Goal: Task Accomplishment & Management: Manage account settings

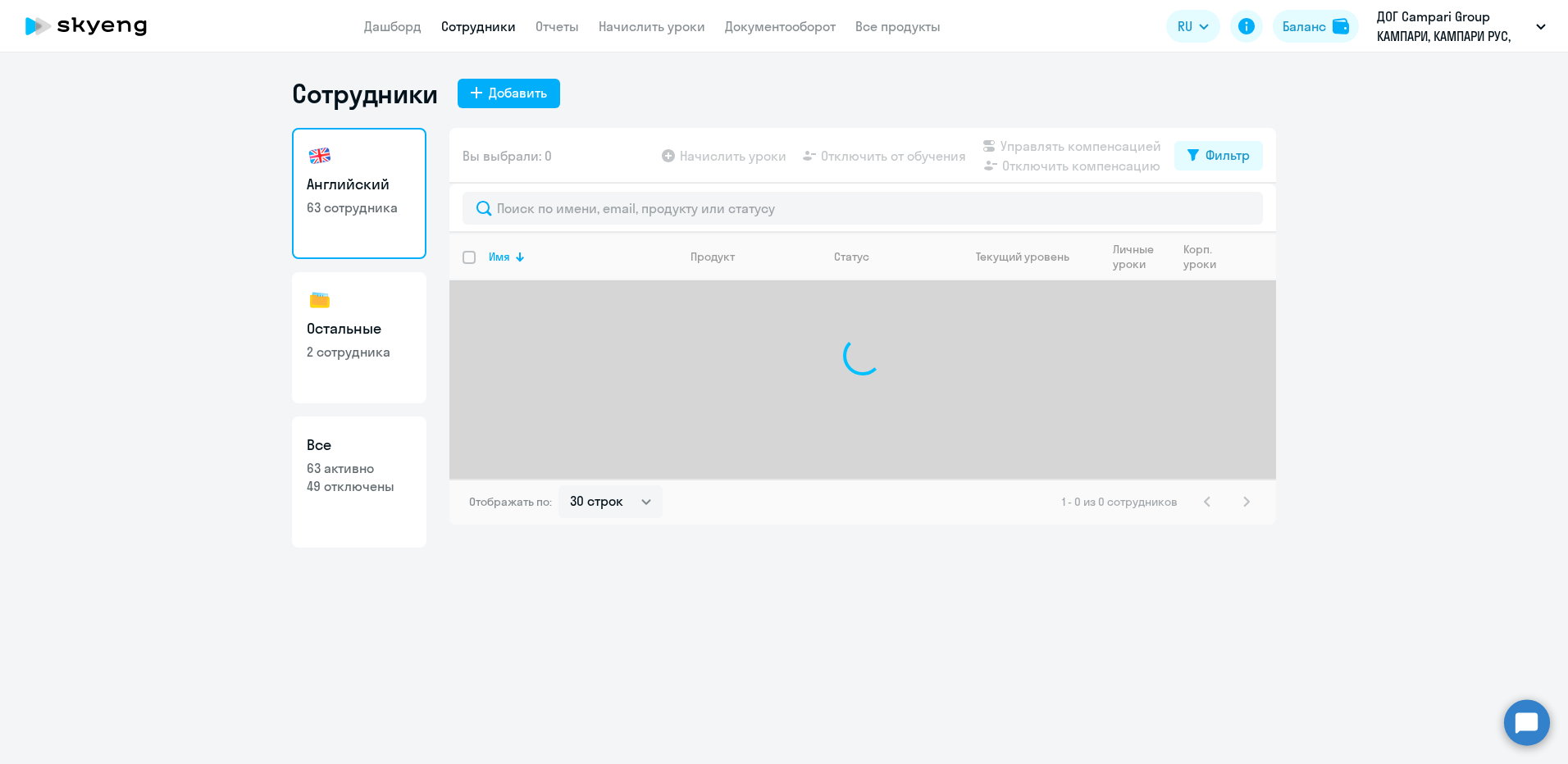
select select "30"
click at [508, 88] on div "Добавить" at bounding box center [517, 92] width 58 height 19
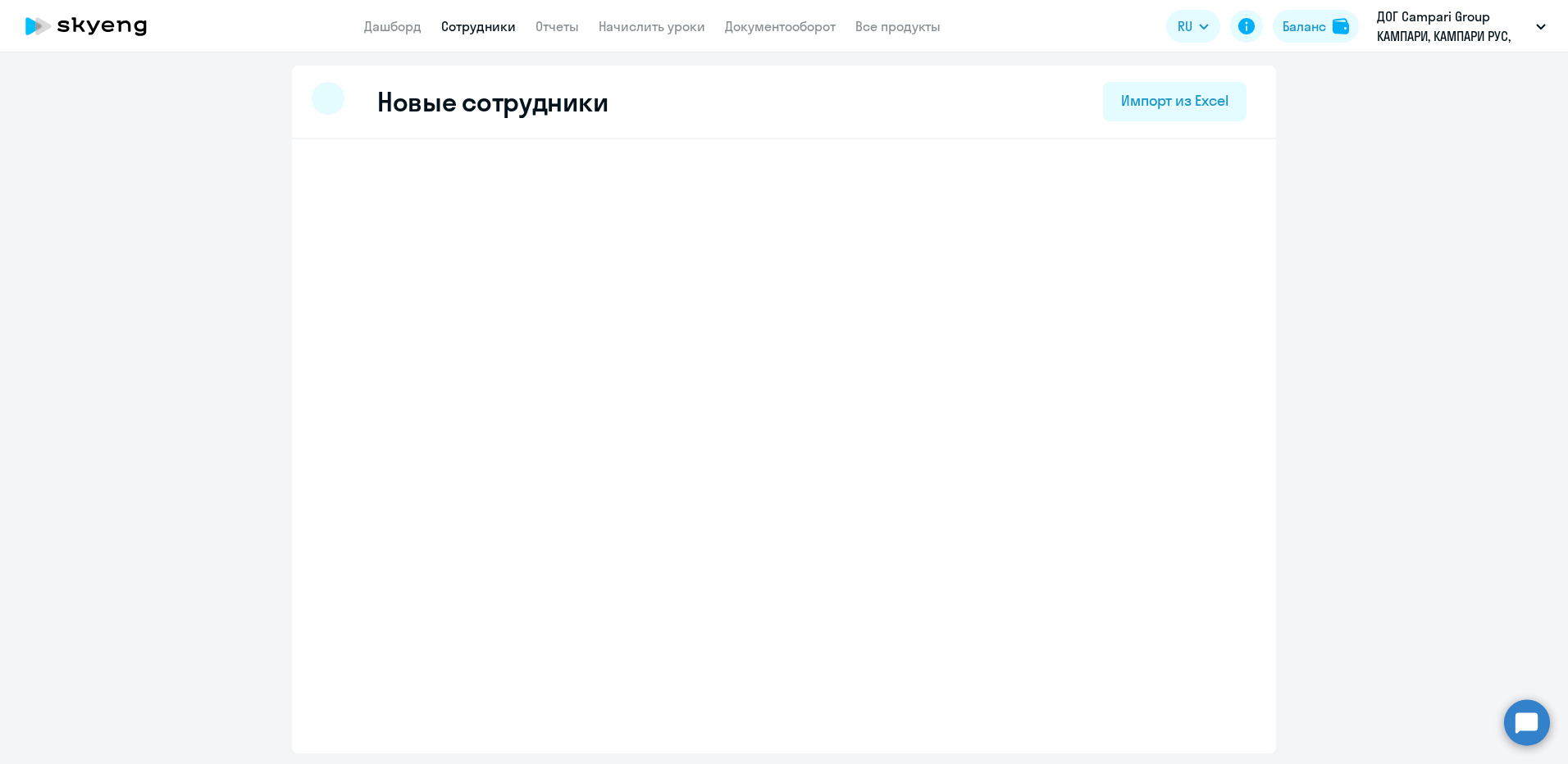
select select "english_adult_not_native_speaker"
select select "3"
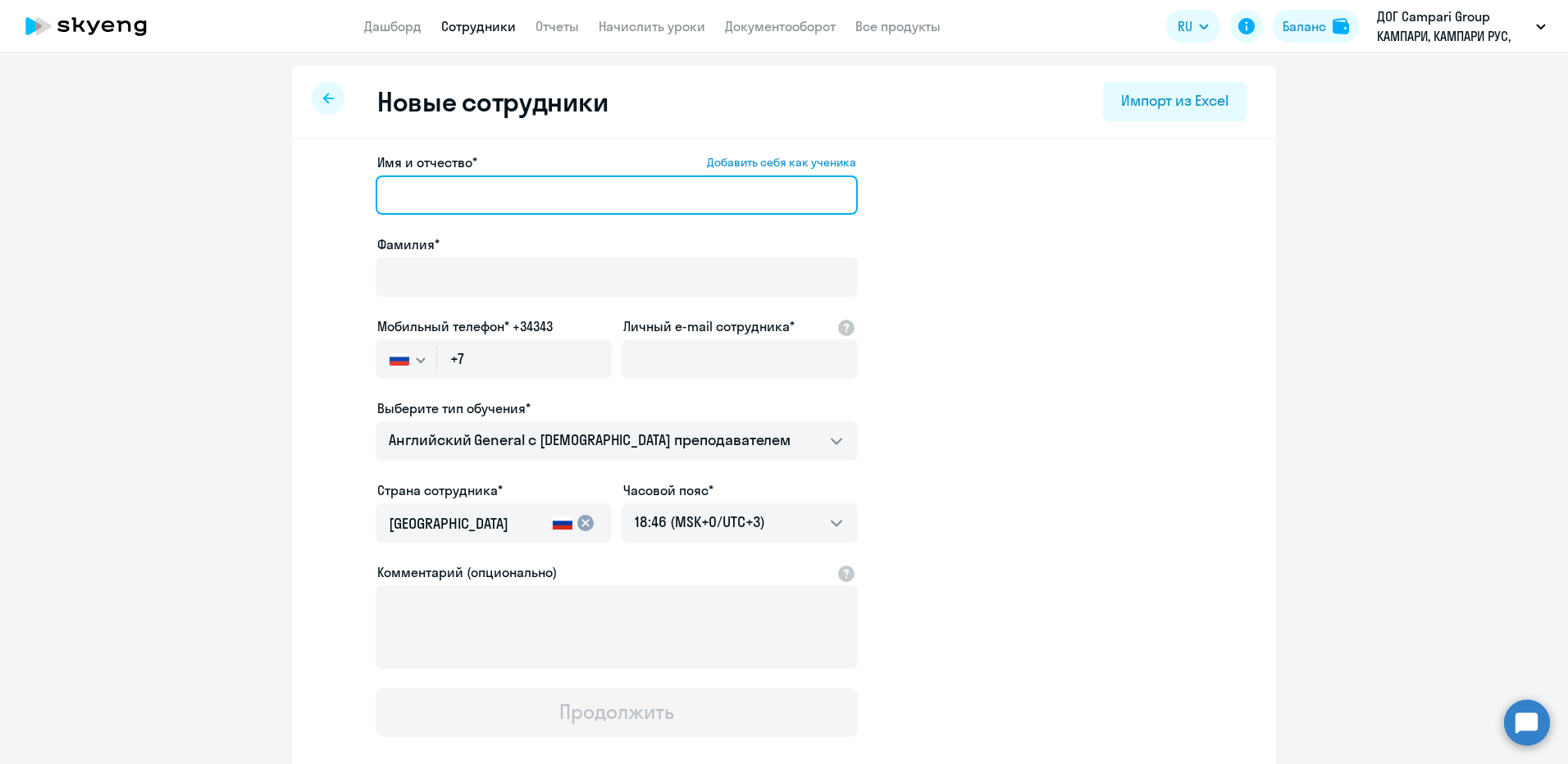
click at [541, 194] on input "Имя и отчество* Добавить себя как ученика" at bounding box center [617, 195] width 482 height 40
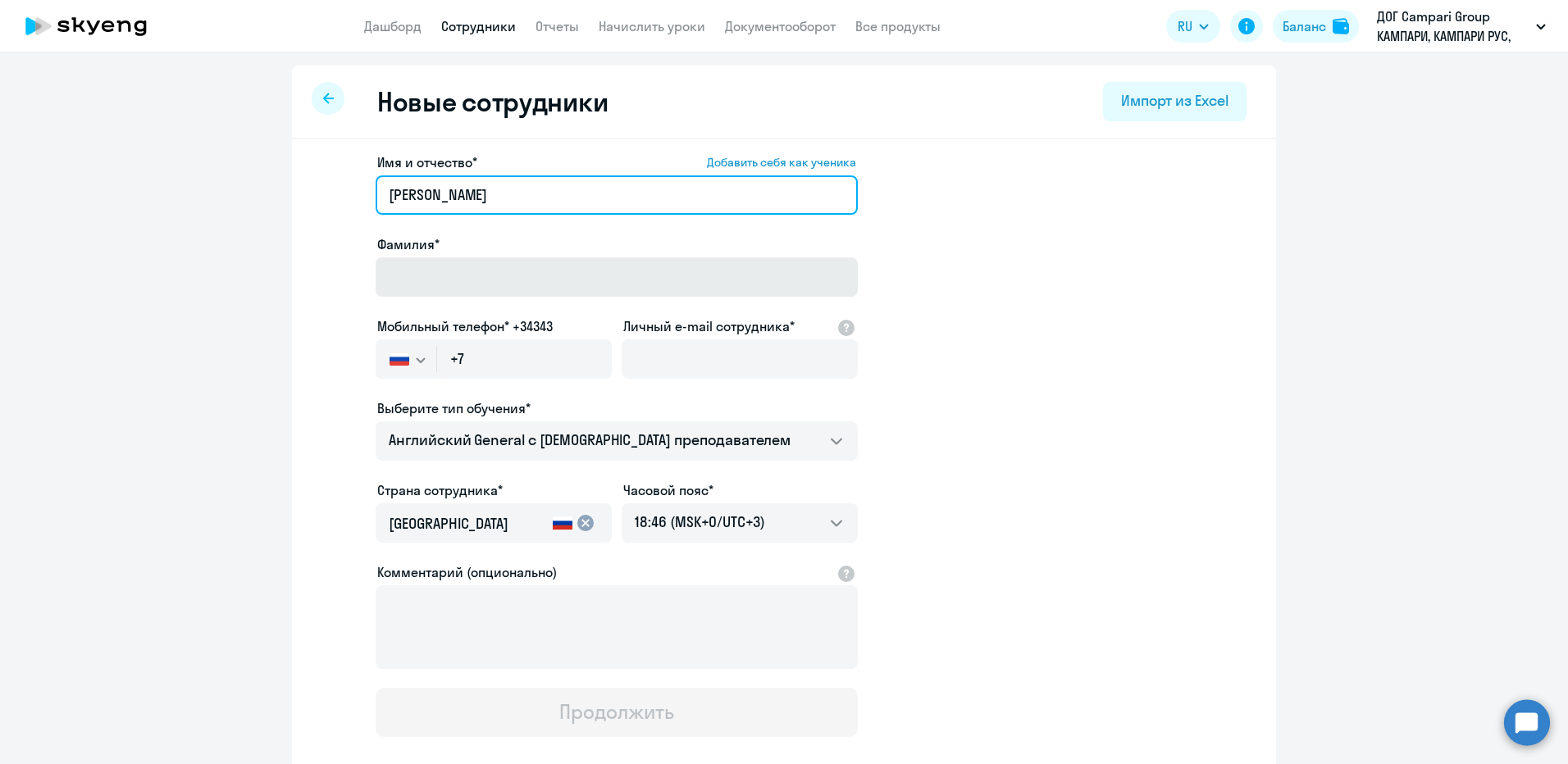
type input "[PERSON_NAME]"
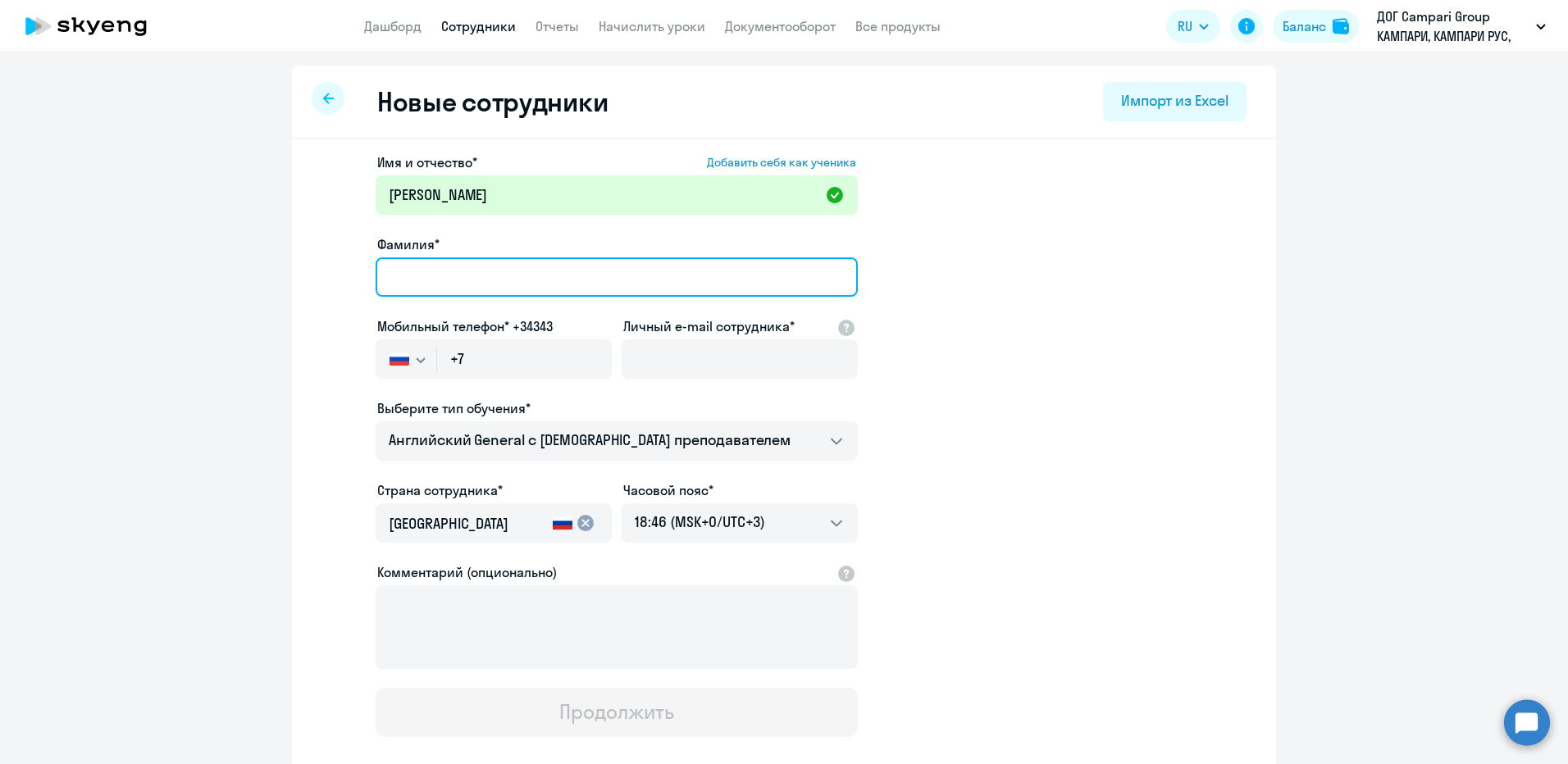
click at [534, 286] on input "Фамилия*" at bounding box center [617, 277] width 482 height 40
type input "[PERSON_NAME]"
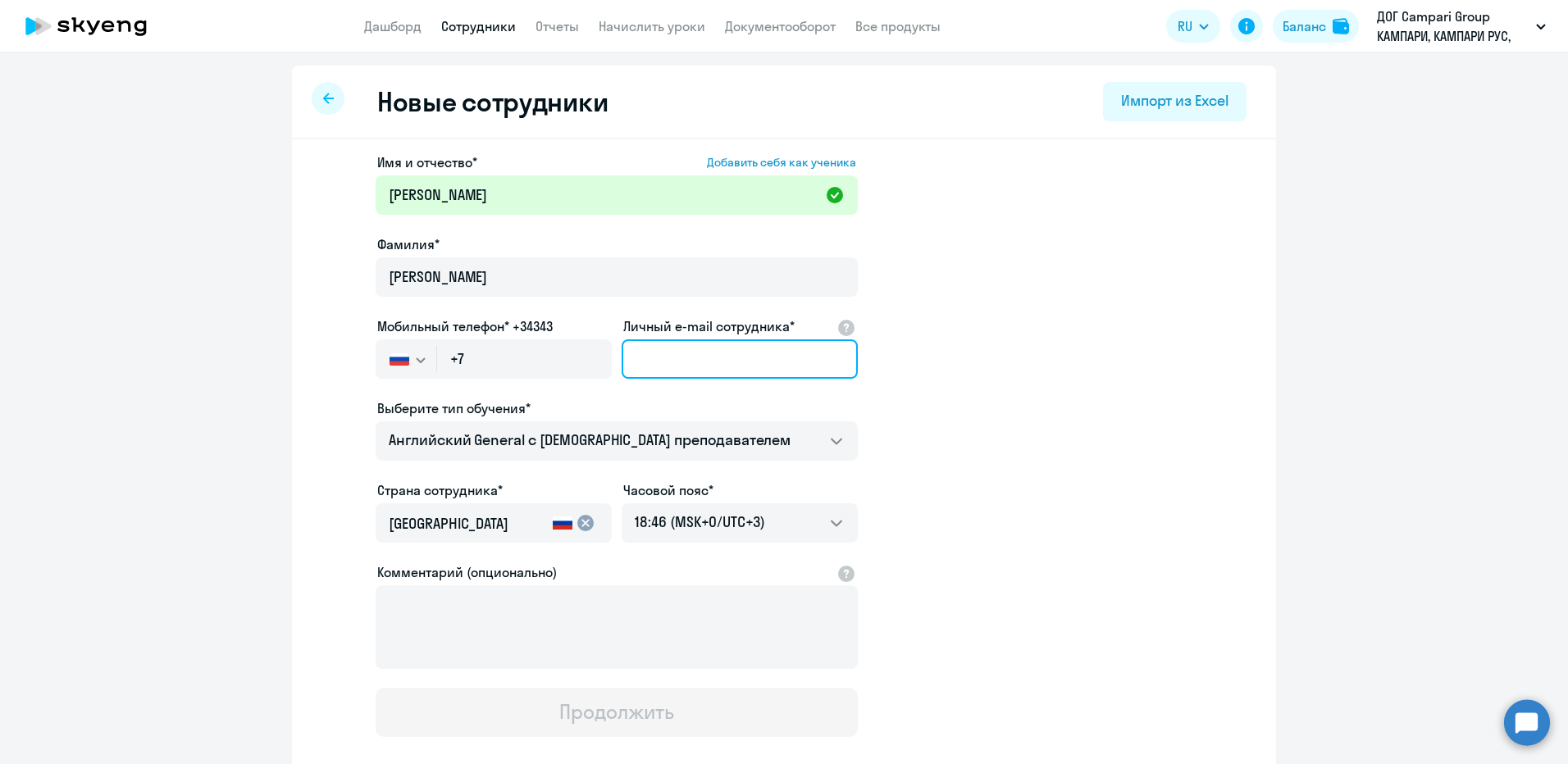
click at [631, 358] on input "Личный e-mail сотрудника*" at bounding box center [740, 359] width 236 height 40
paste input "[EMAIL_ADDRESS][DOMAIN_NAME]"
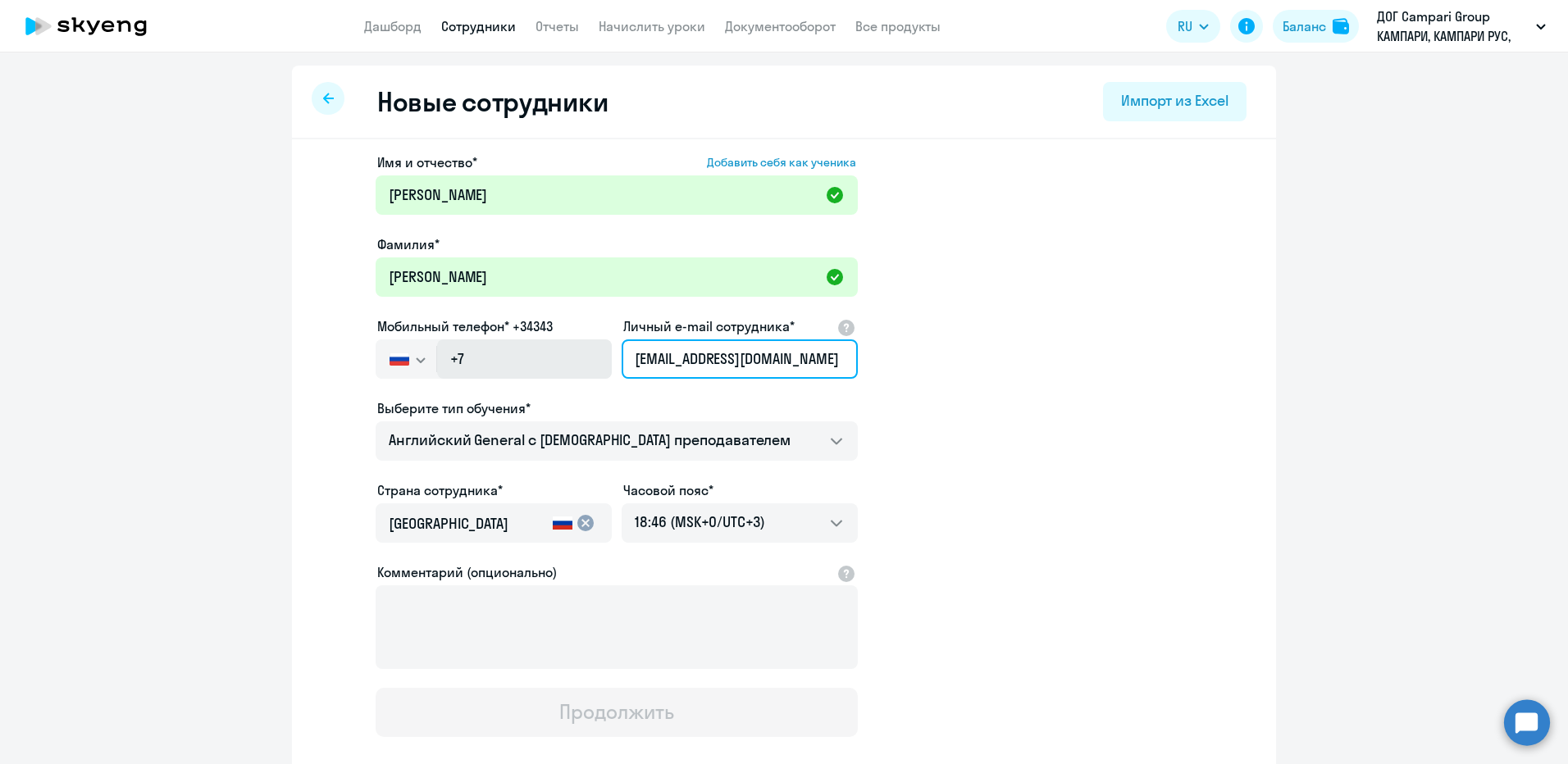
type input "[EMAIL_ADDRESS][DOMAIN_NAME]"
click at [516, 355] on input "+7" at bounding box center [524, 359] width 174 height 40
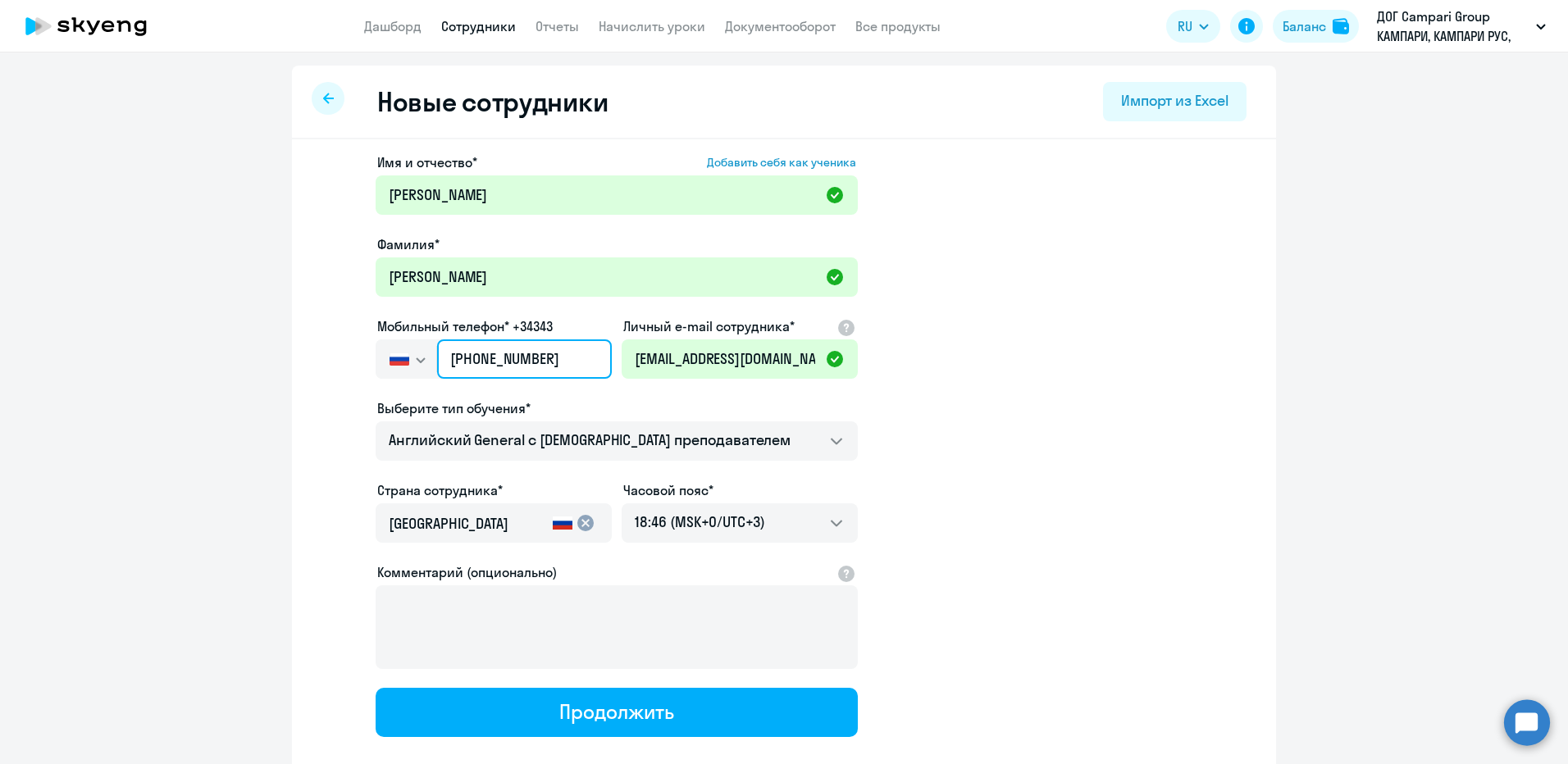
type input "[PHONE_NUMBER]"
click at [1074, 449] on app-new-student-form "Имя и отчество* Добавить себя как ученика [PERSON_NAME] Фамилия* [PERSON_NAME] …" at bounding box center [784, 445] width 932 height 585
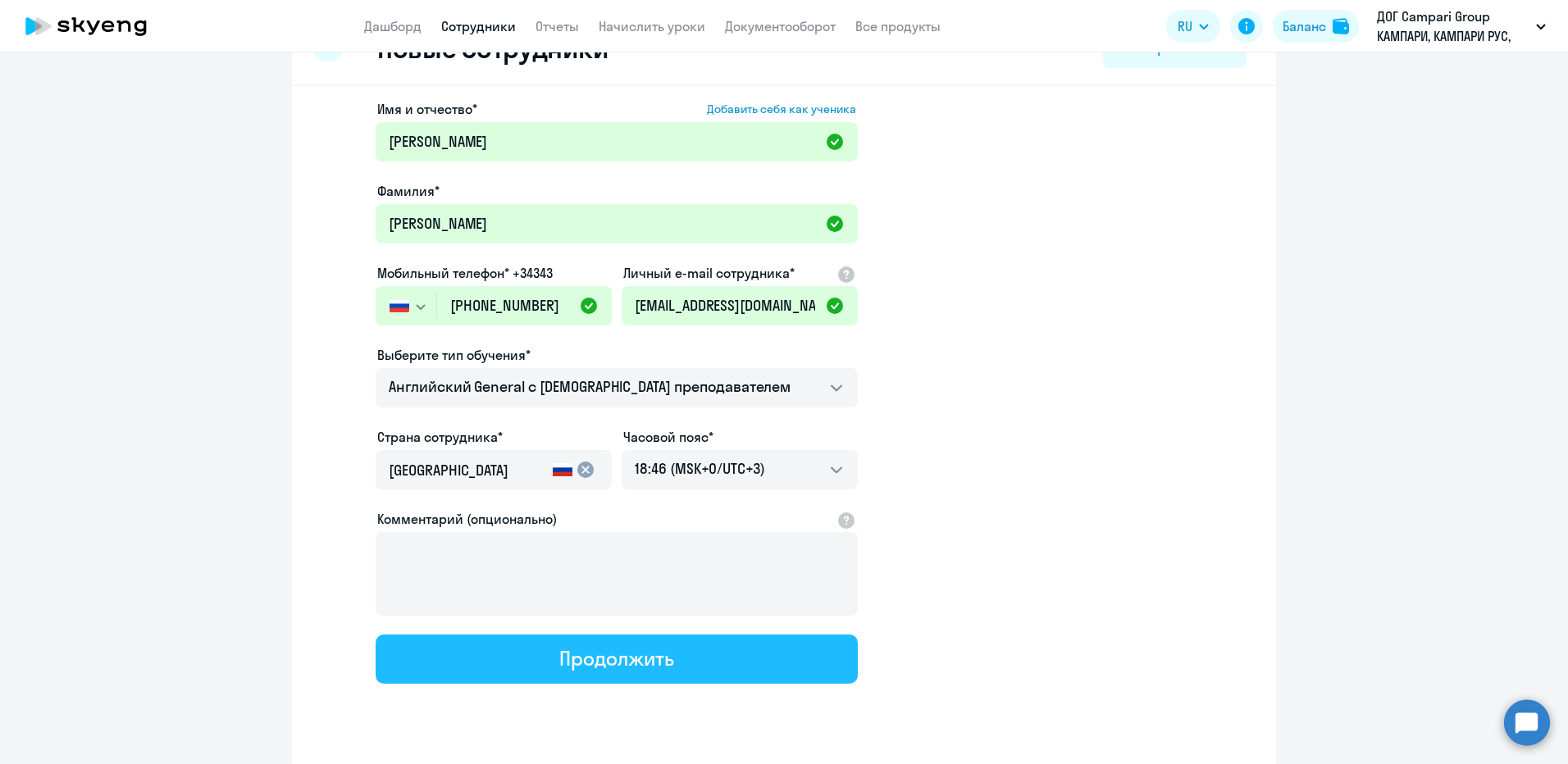
scroll to position [82, 0]
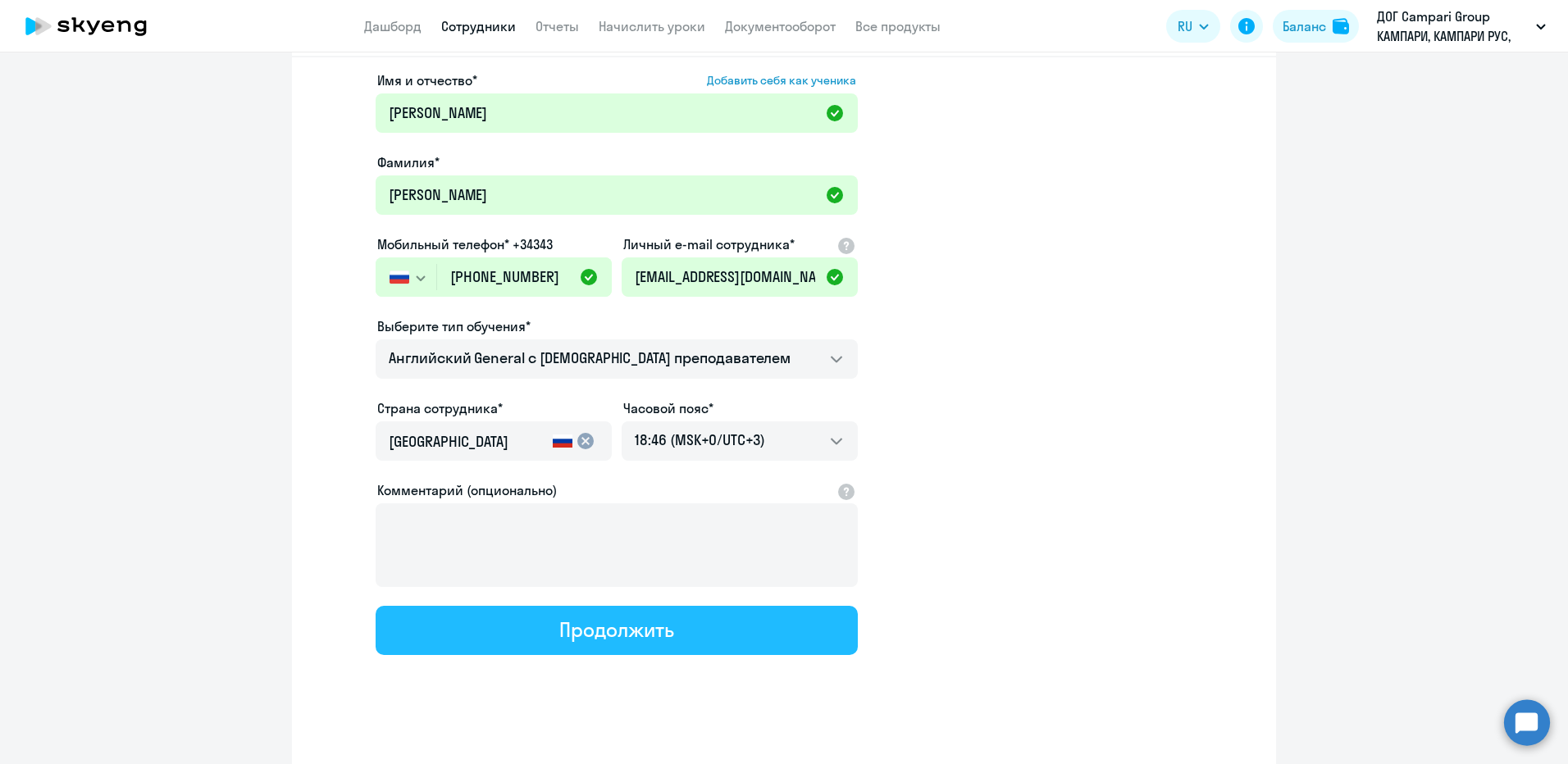
click at [761, 641] on button "Продолжить" at bounding box center [617, 630] width 482 height 49
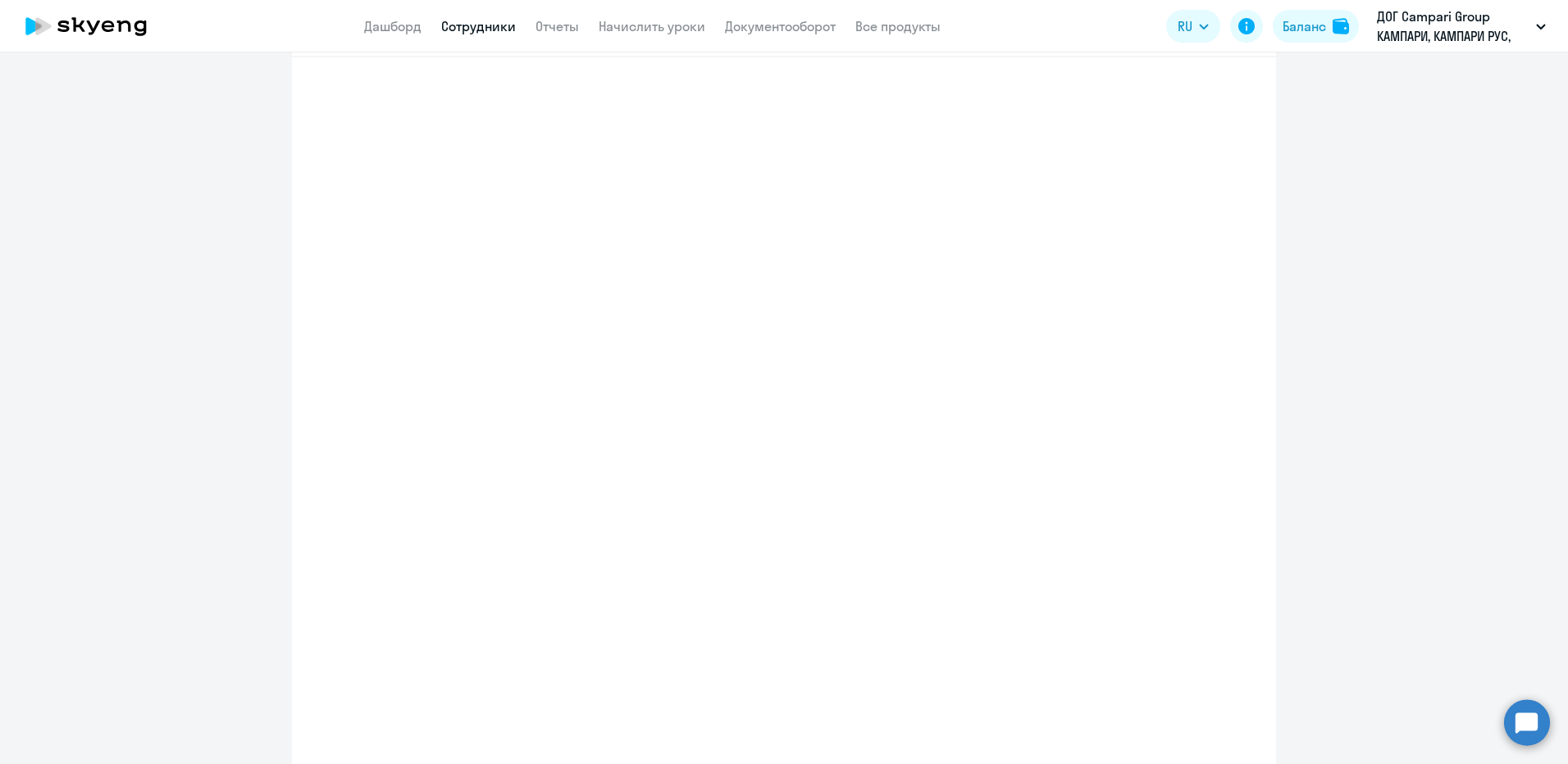
select select "english_adult_not_native_speaker"
select select "3"
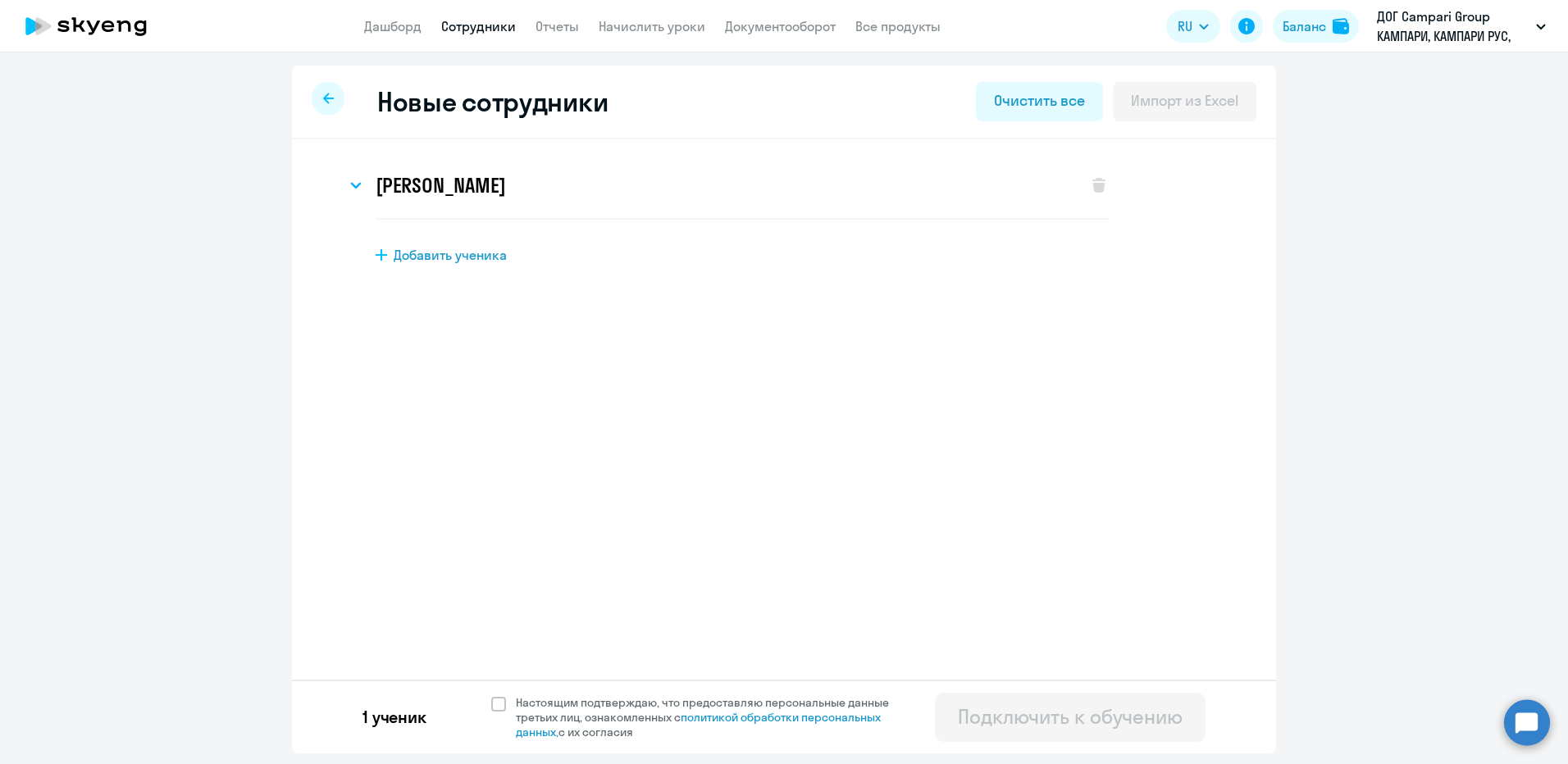
scroll to position [0, 0]
drag, startPoint x: 494, startPoint y: 703, endPoint x: 769, endPoint y: 703, distance: 275.0
click at [495, 704] on span at bounding box center [499, 704] width 15 height 15
click at [491, 695] on input "Настоящим подтверждаю, что предоставляю персональные данные третьих лиц, ознако…" at bounding box center [490, 694] width 1 height 1
checkbox input "true"
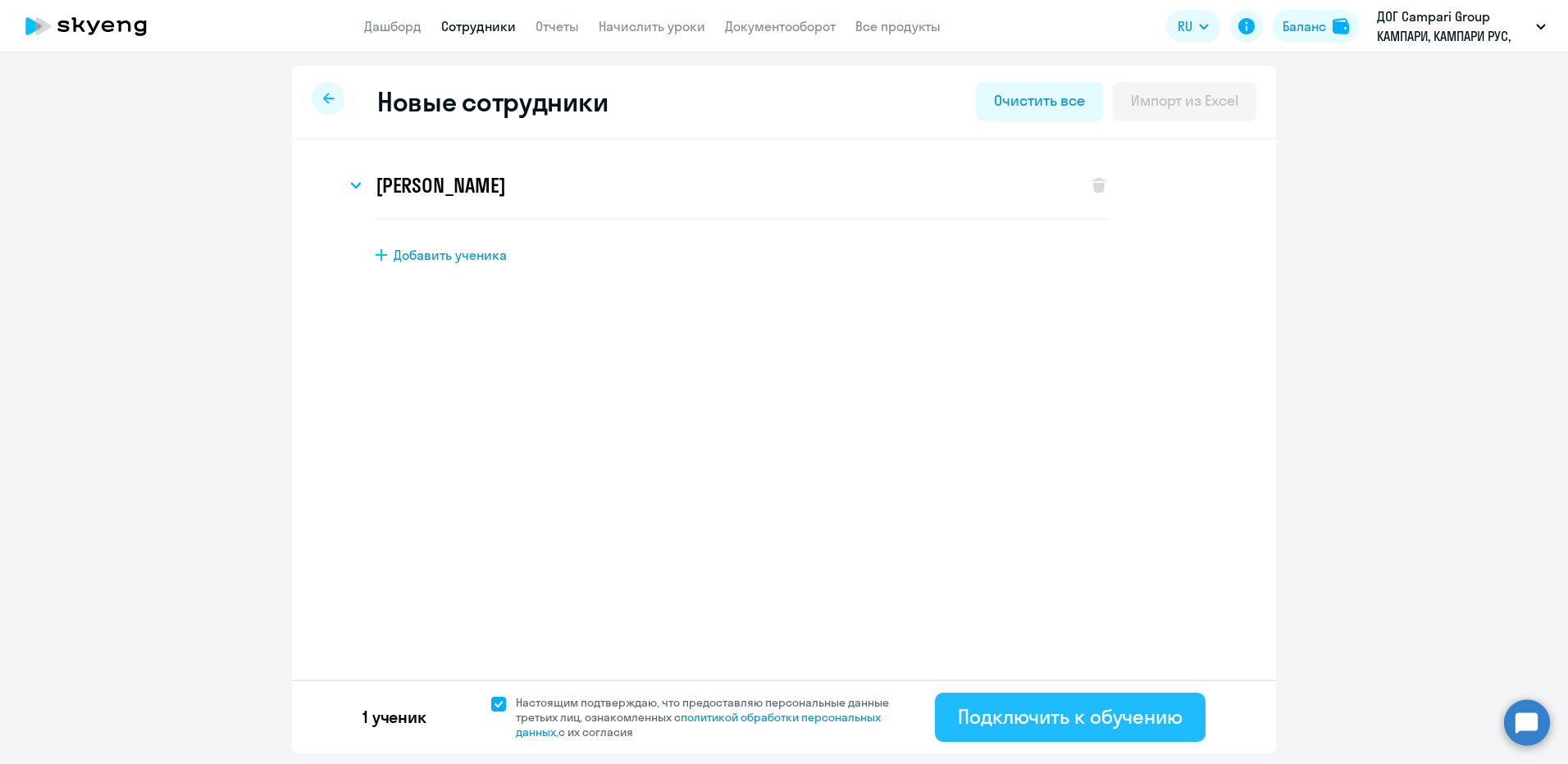
click at [1013, 727] on div "Подключить к обучению" at bounding box center [1070, 716] width 225 height 26
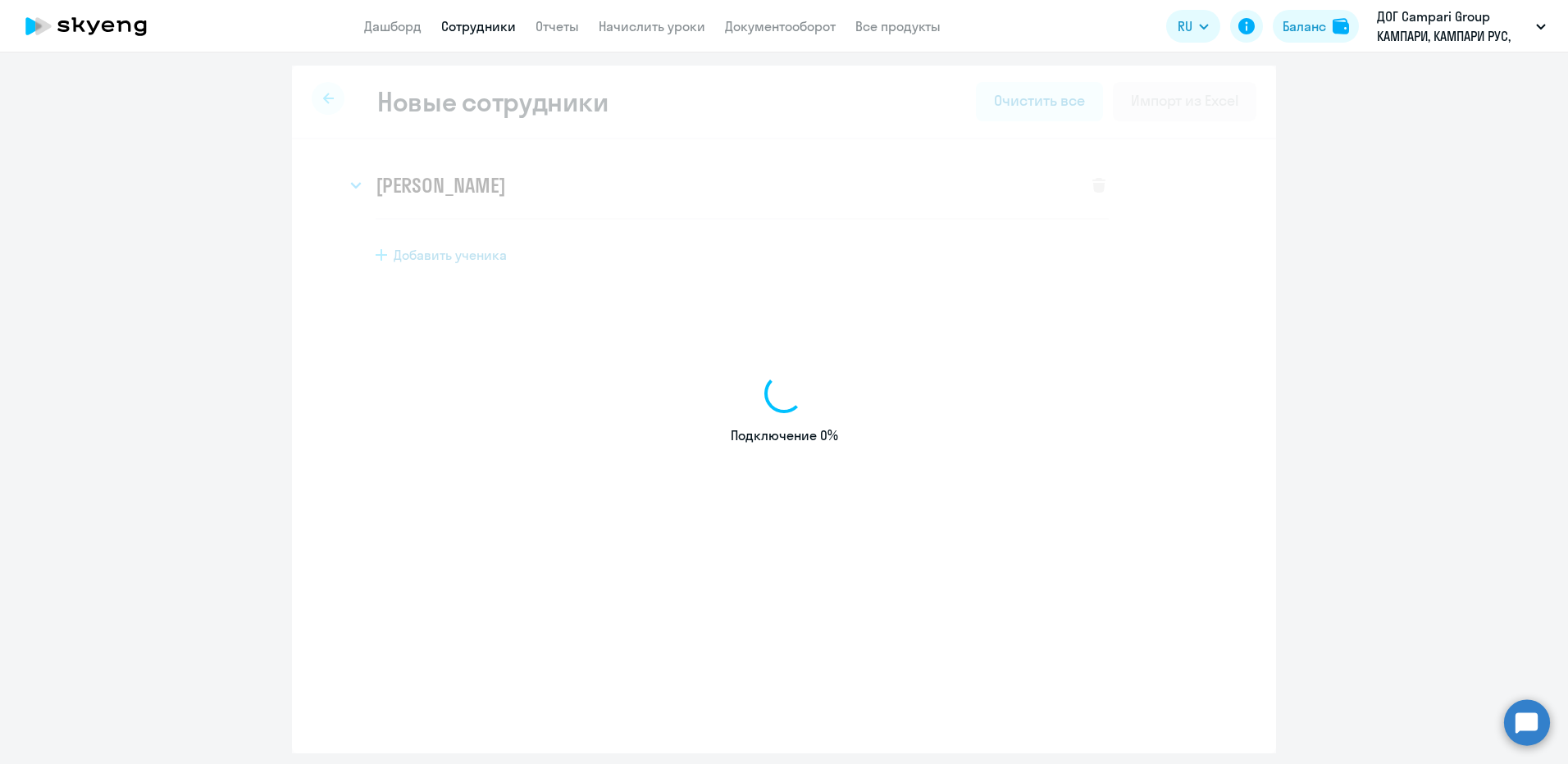
select select "english_adult_not_native_speaker"
select select "3"
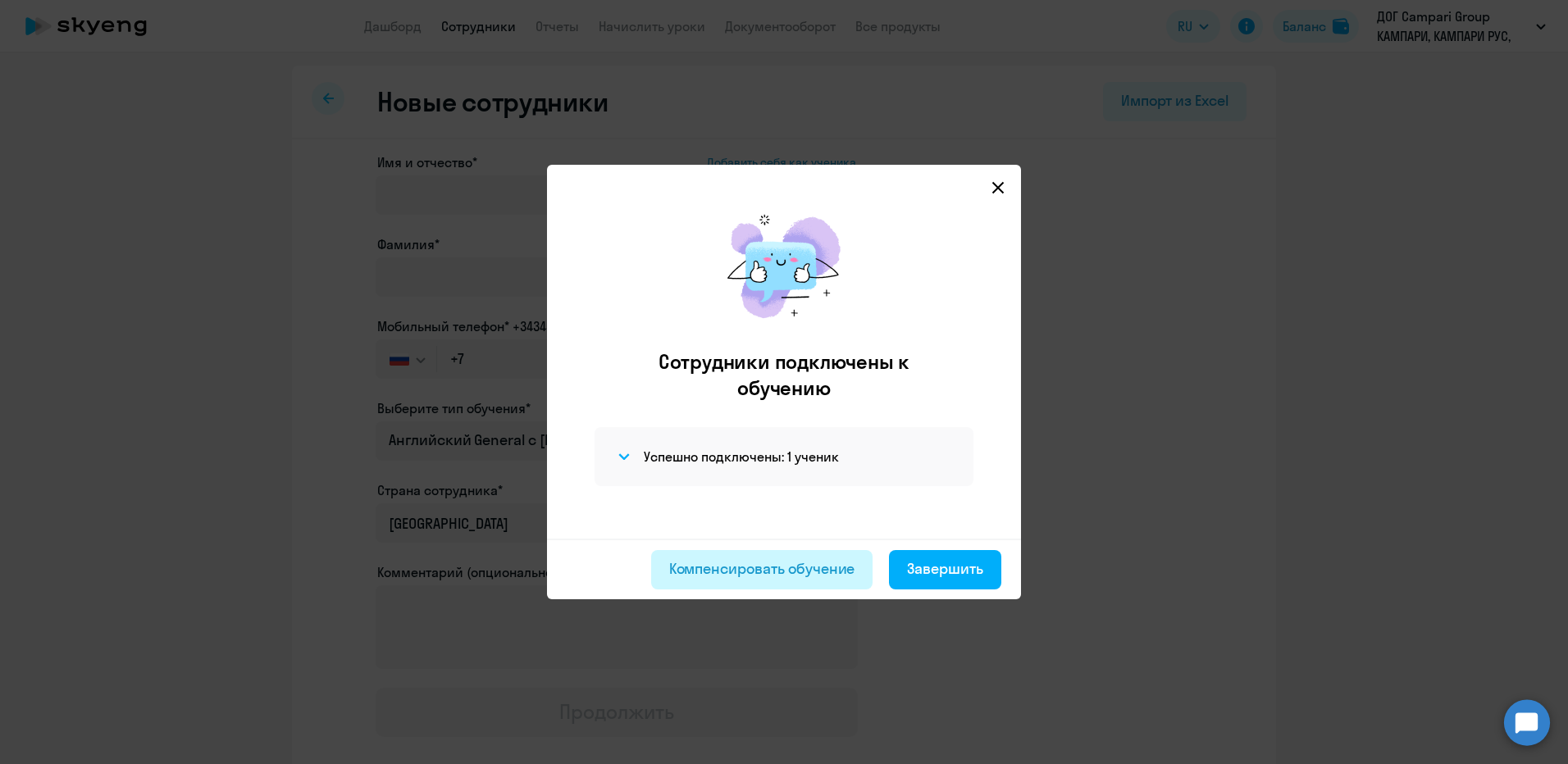
click at [842, 575] on div "Компенсировать обучение" at bounding box center [762, 569] width 186 height 21
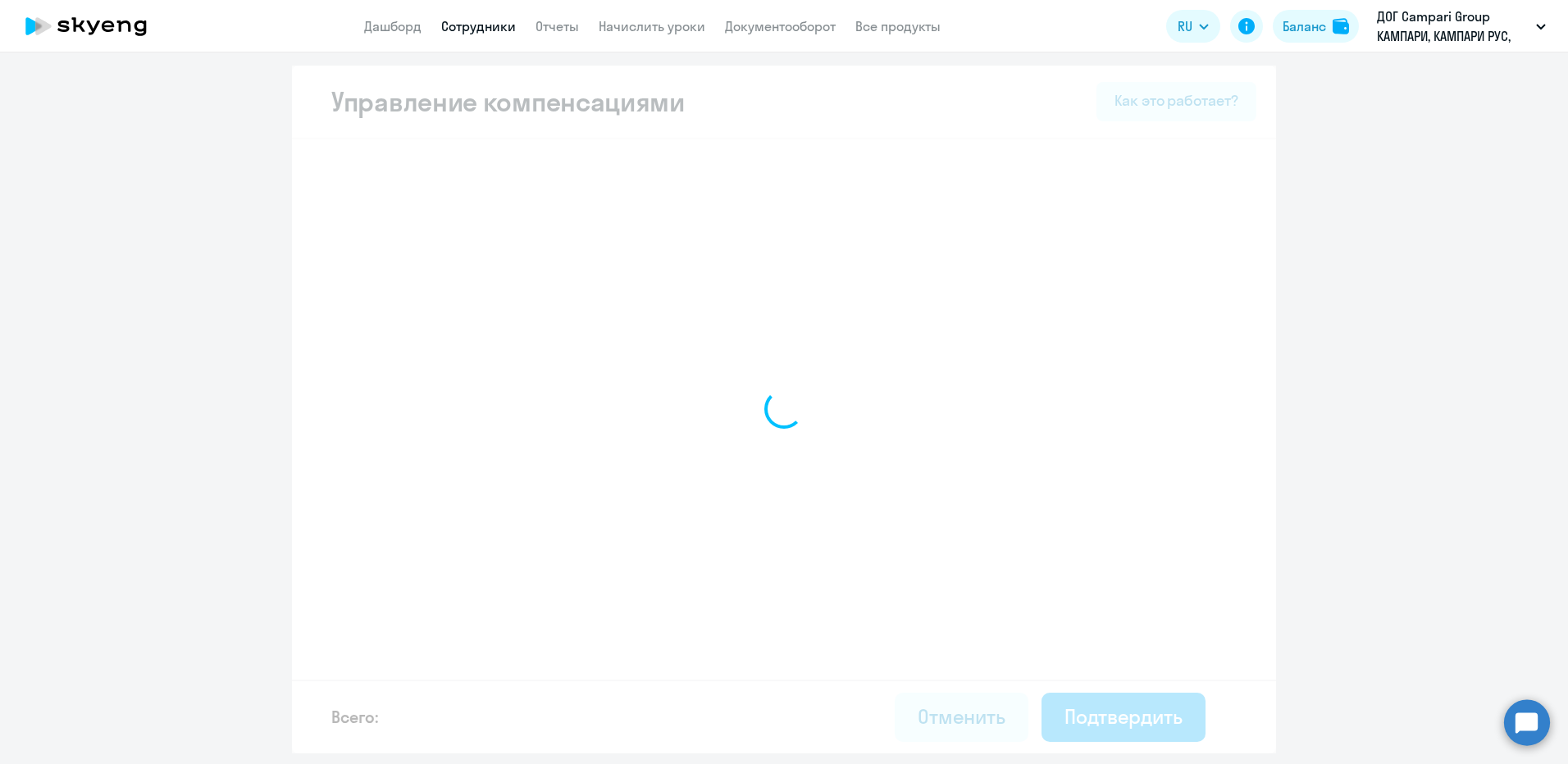
select select "MONTHLY"
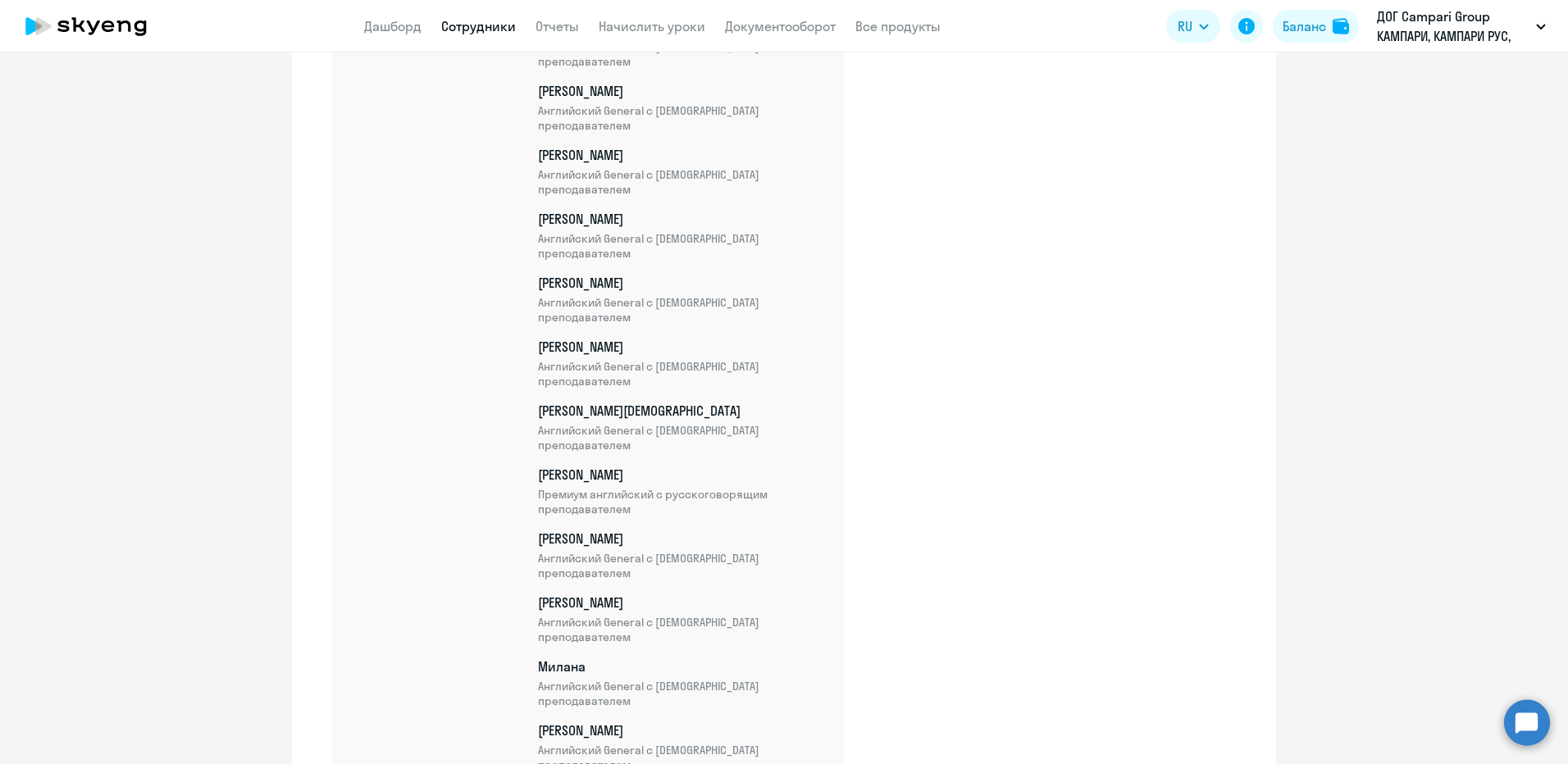
scroll to position [3813, 0]
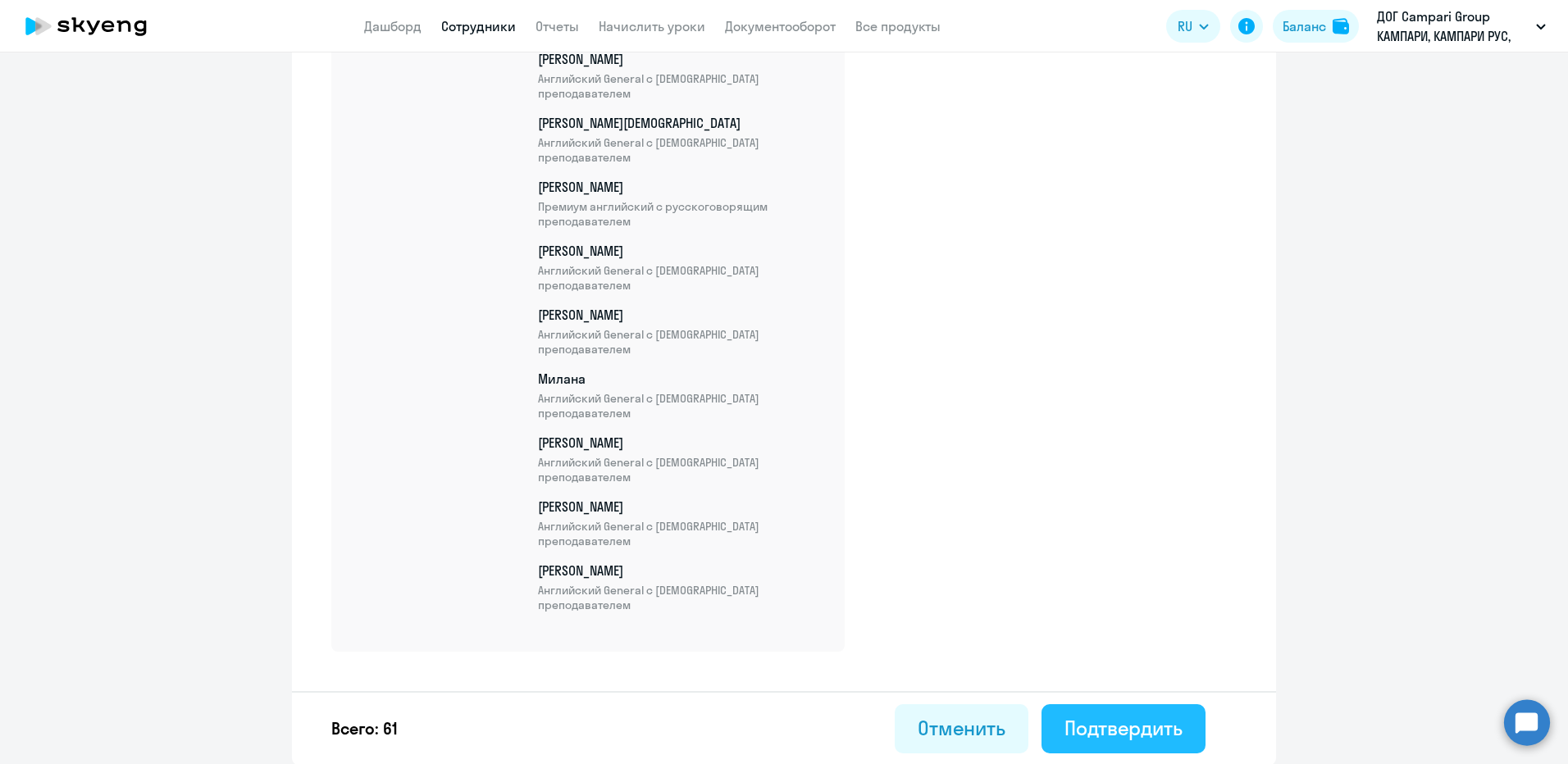
click at [1085, 719] on div "Подтвердить" at bounding box center [1123, 728] width 118 height 26
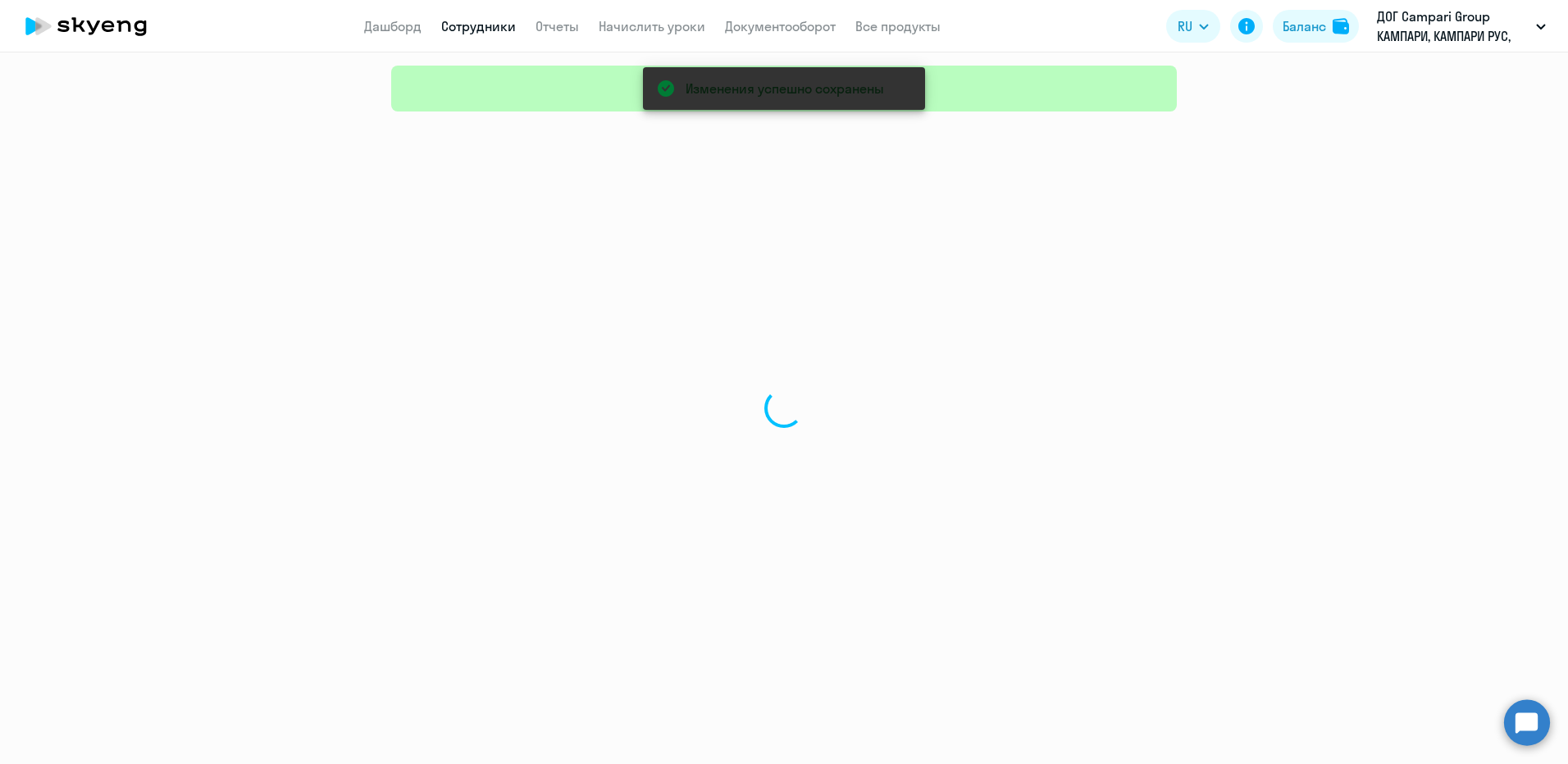
select select "30"
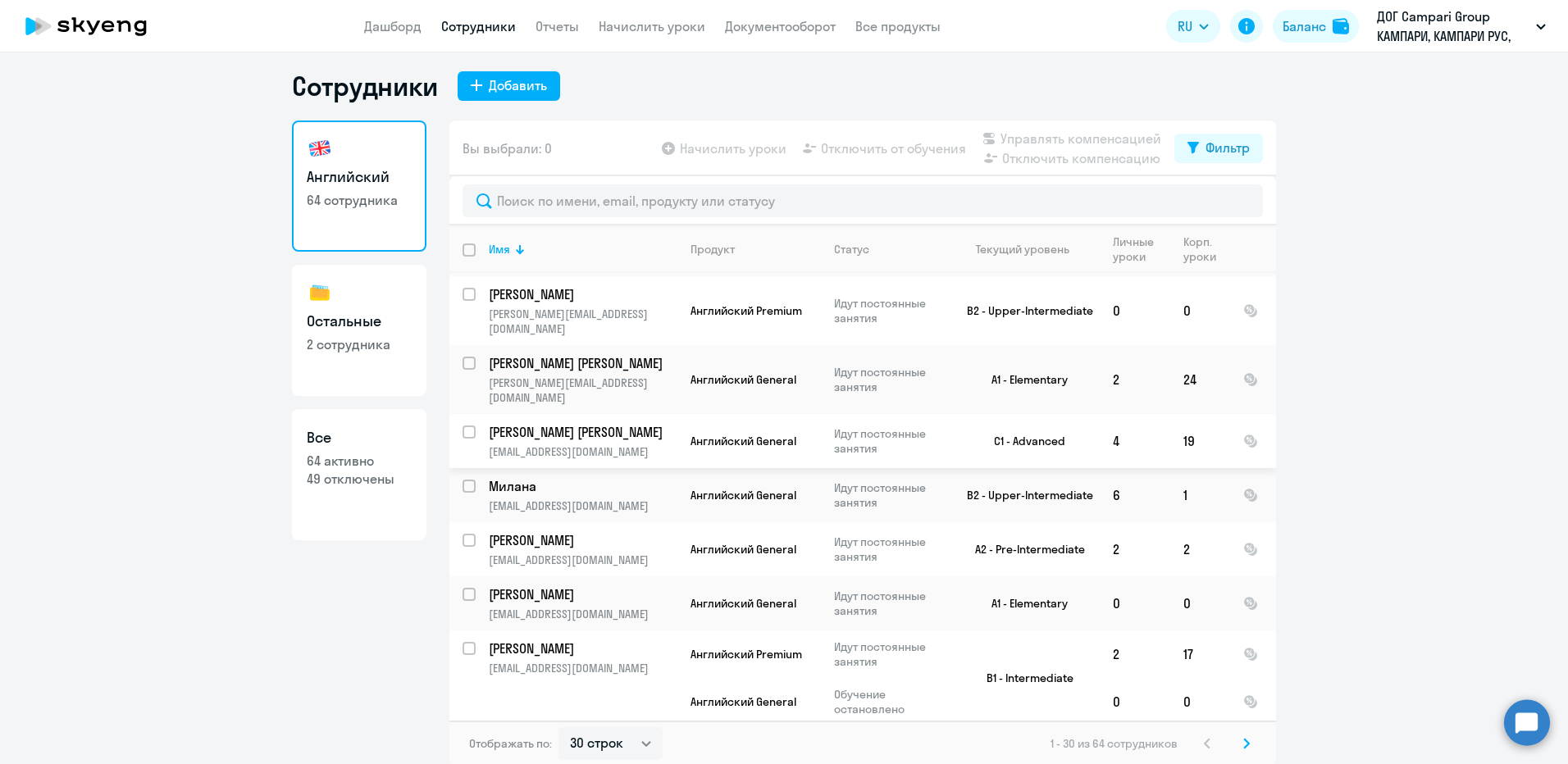
scroll to position [10, 0]
click at [1244, 743] on icon at bounding box center [1246, 740] width 5 height 9
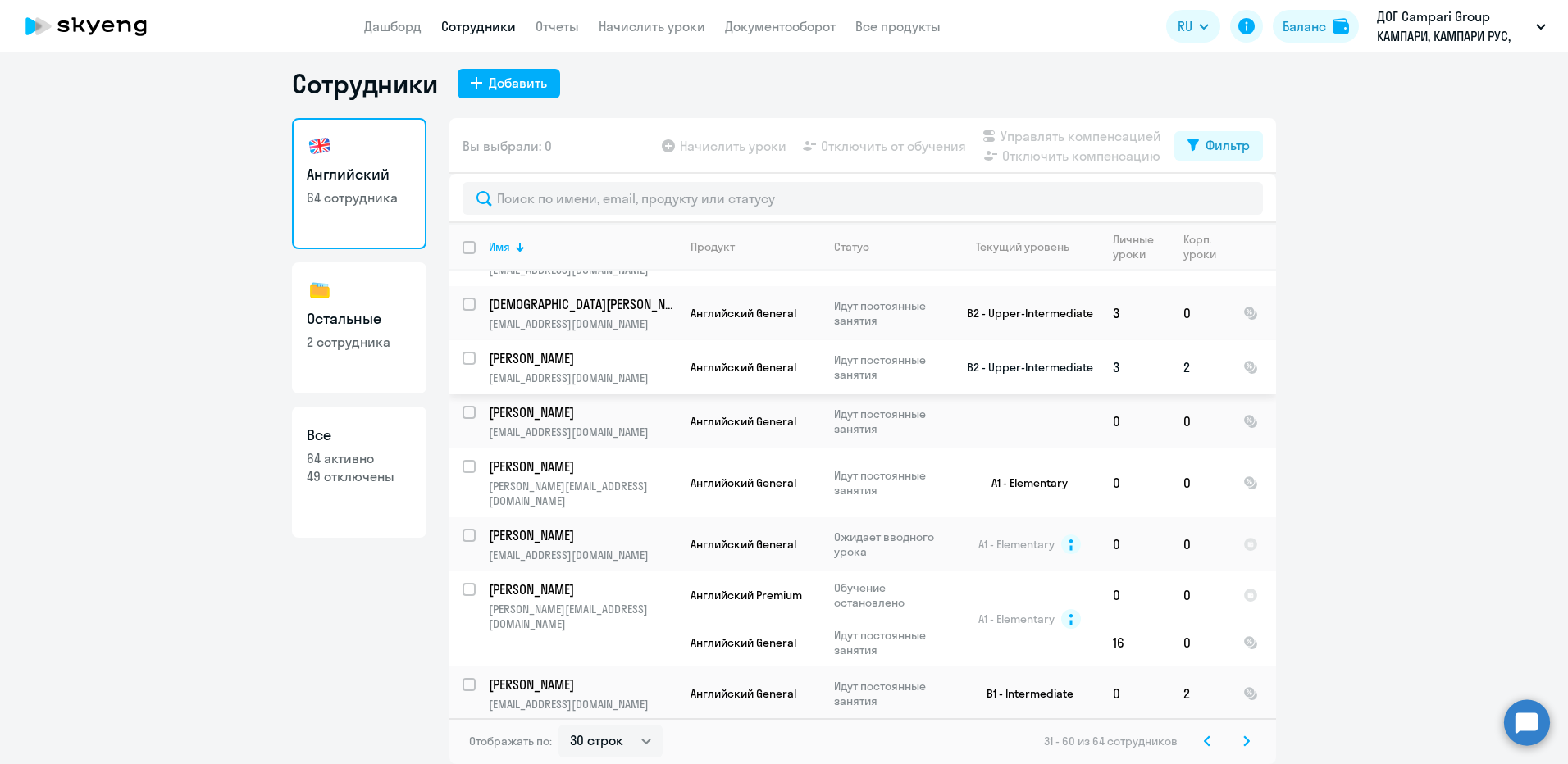
scroll to position [246, 0]
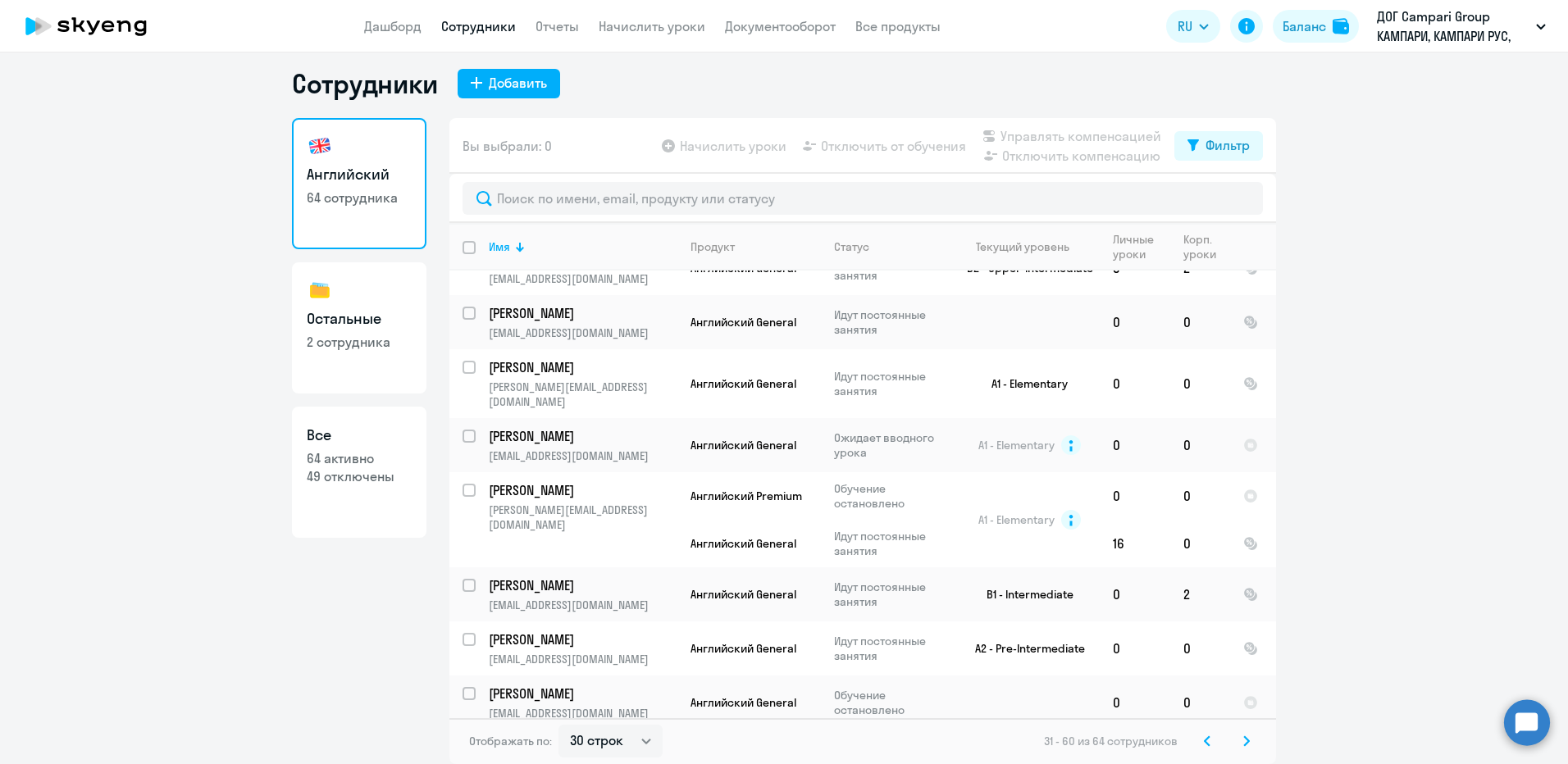
click at [1525, 723] on circle at bounding box center [1527, 722] width 46 height 46
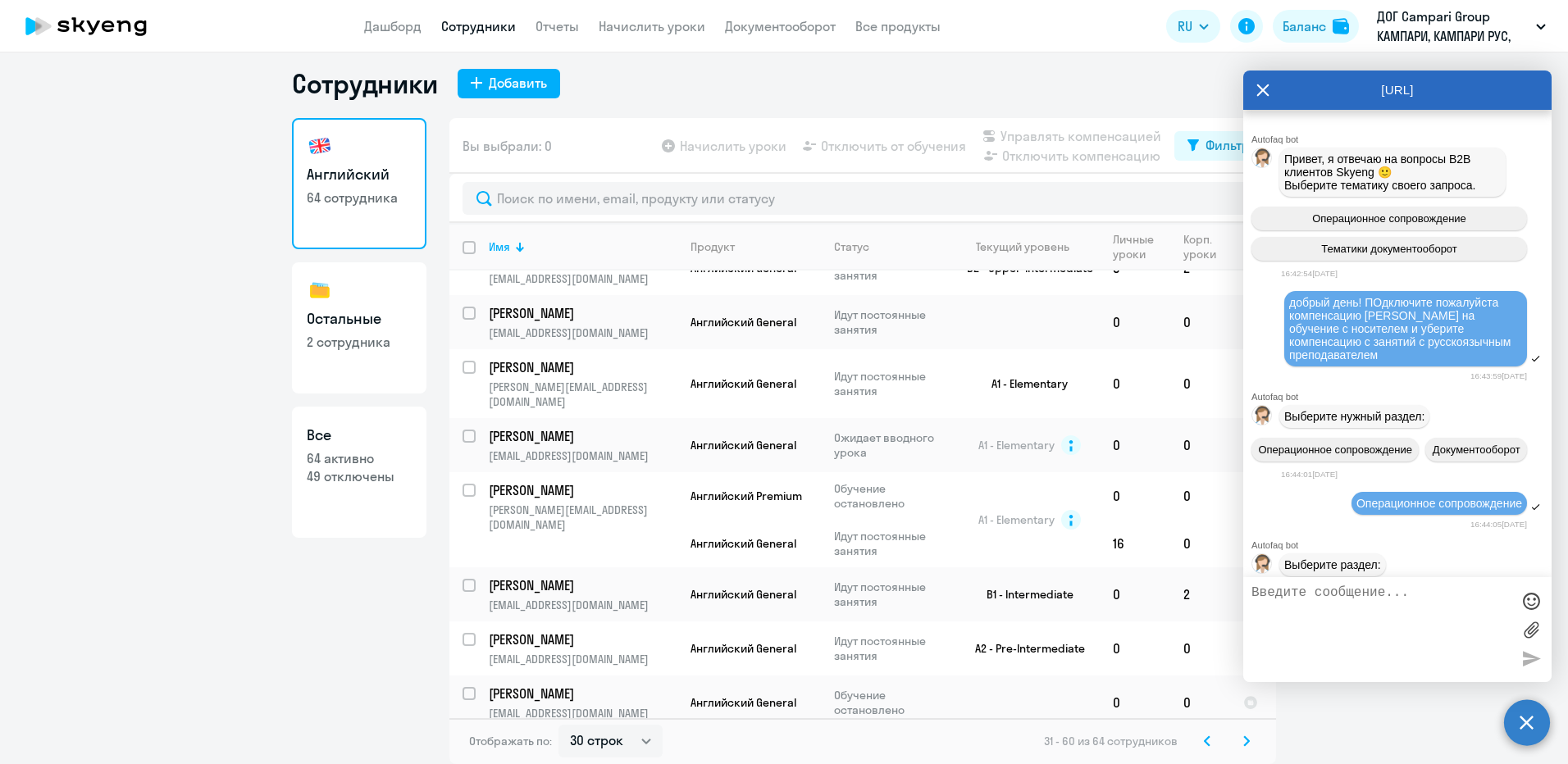
scroll to position [1966, 0]
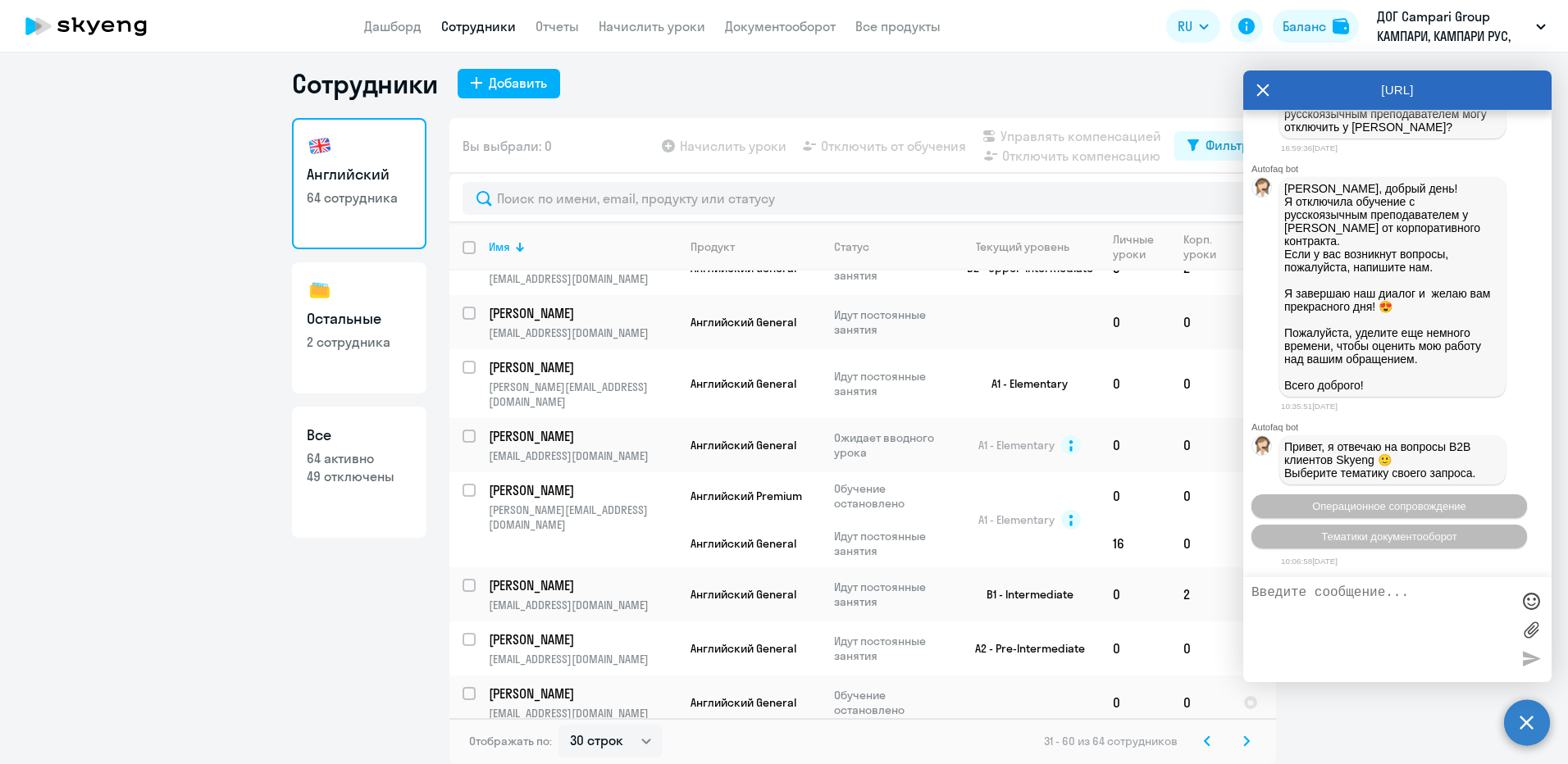
click at [1384, 599] on textarea at bounding box center [1381, 629] width 260 height 88
click at [1439, 511] on span "Операционное сопровождение" at bounding box center [1389, 506] width 154 height 13
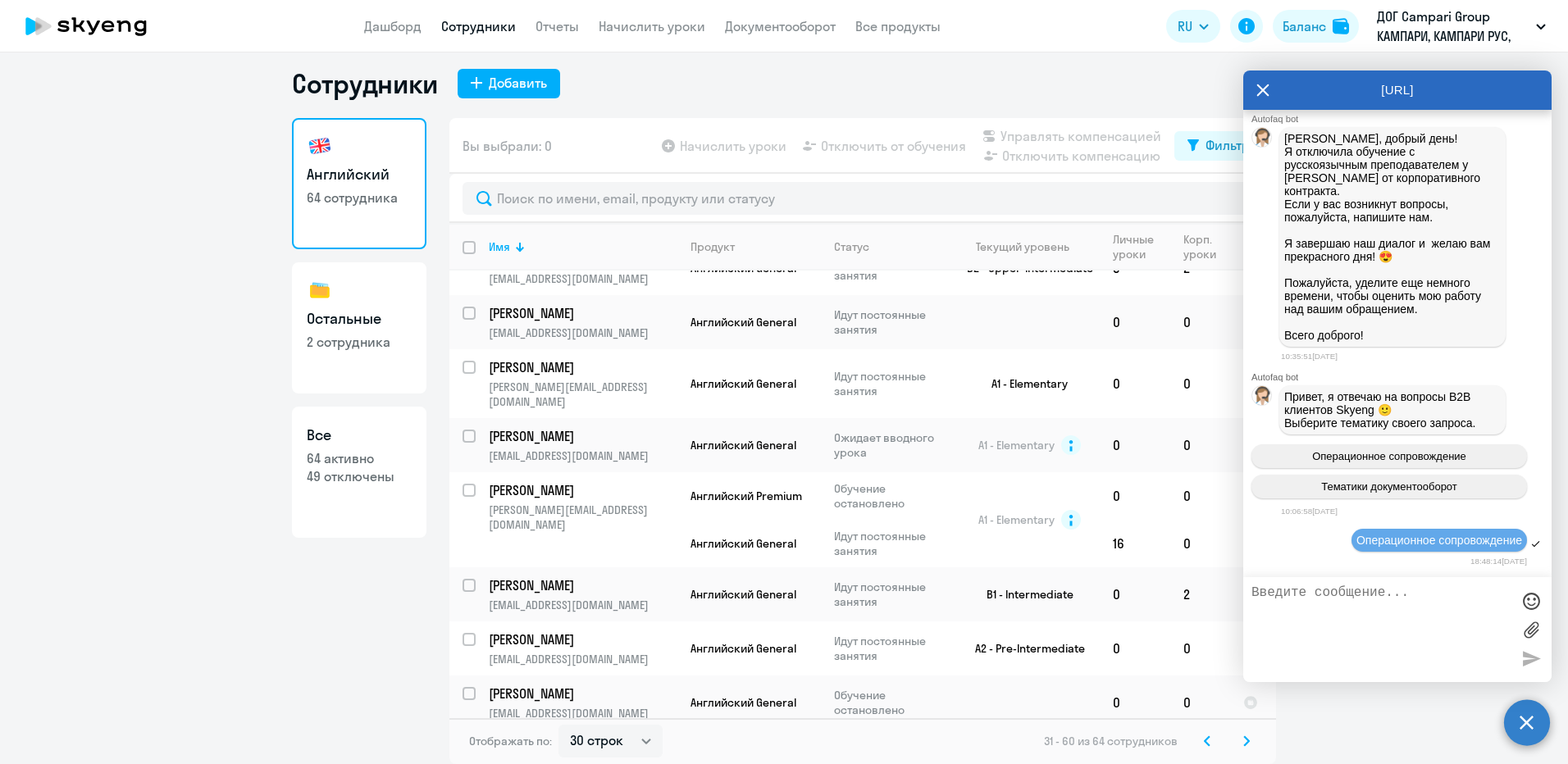
scroll to position [2284, 0]
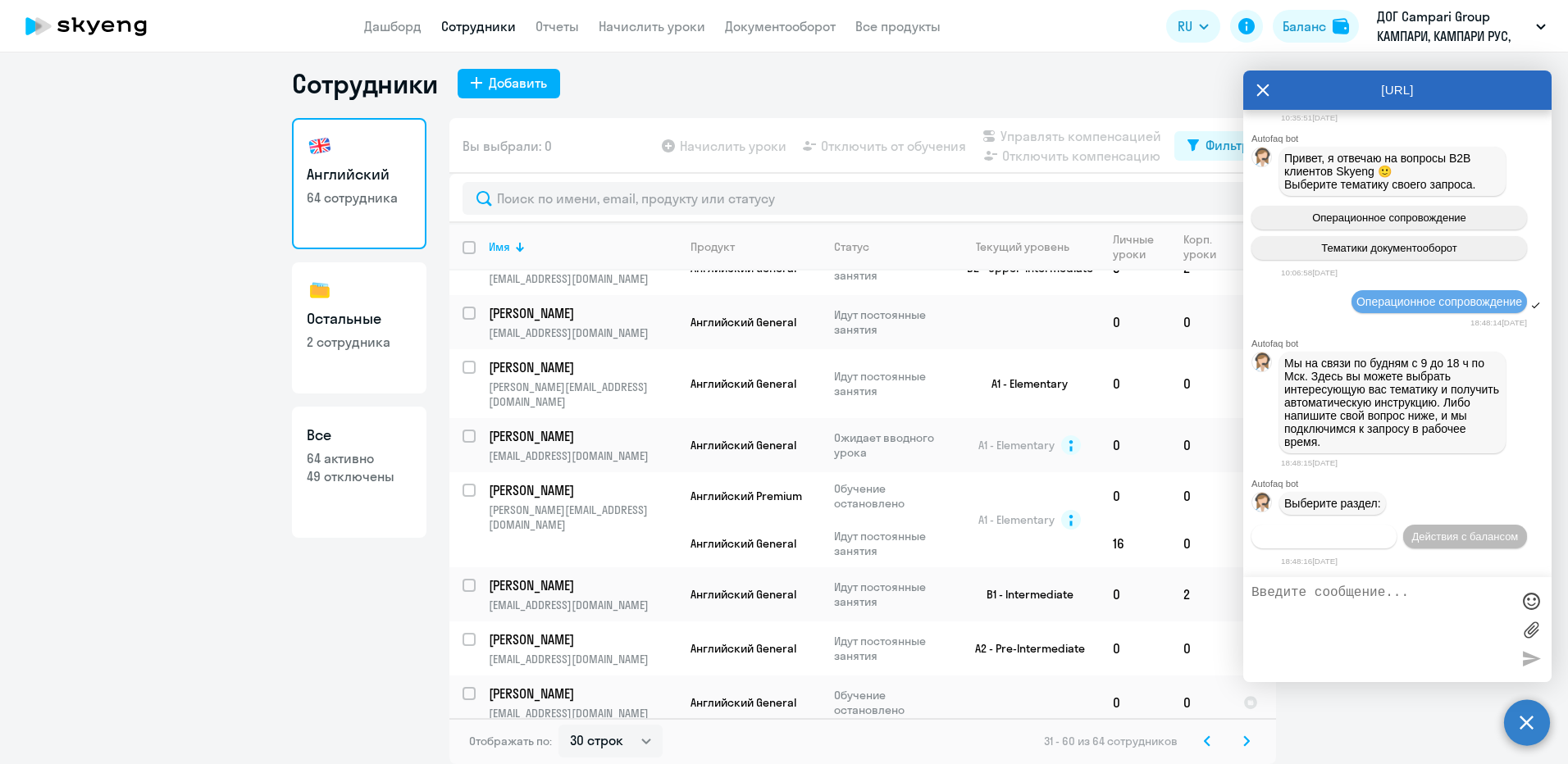
click at [1396, 525] on button "Действия по сотрудникам" at bounding box center [1324, 537] width 145 height 24
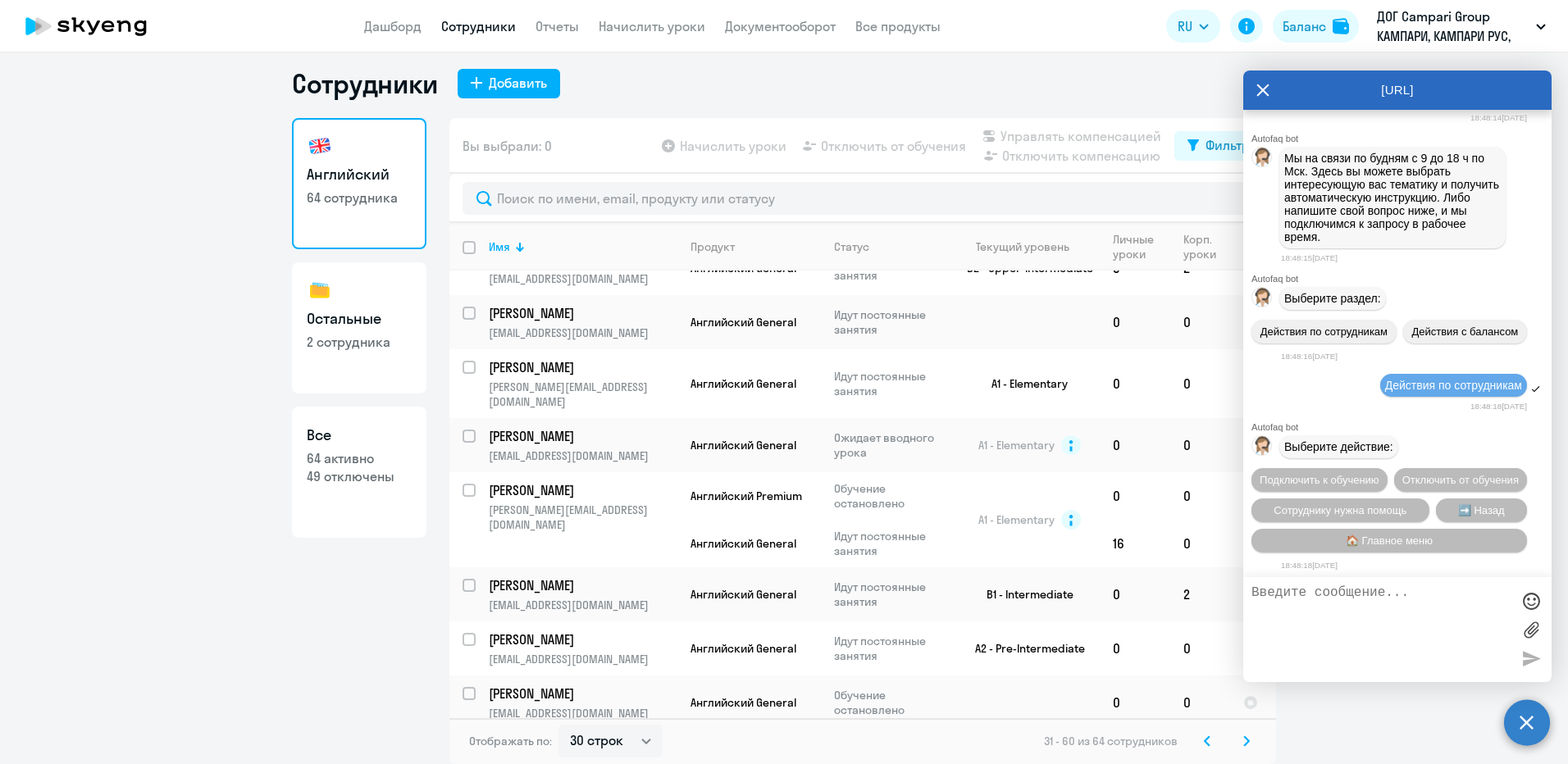
scroll to position [2528, 0]
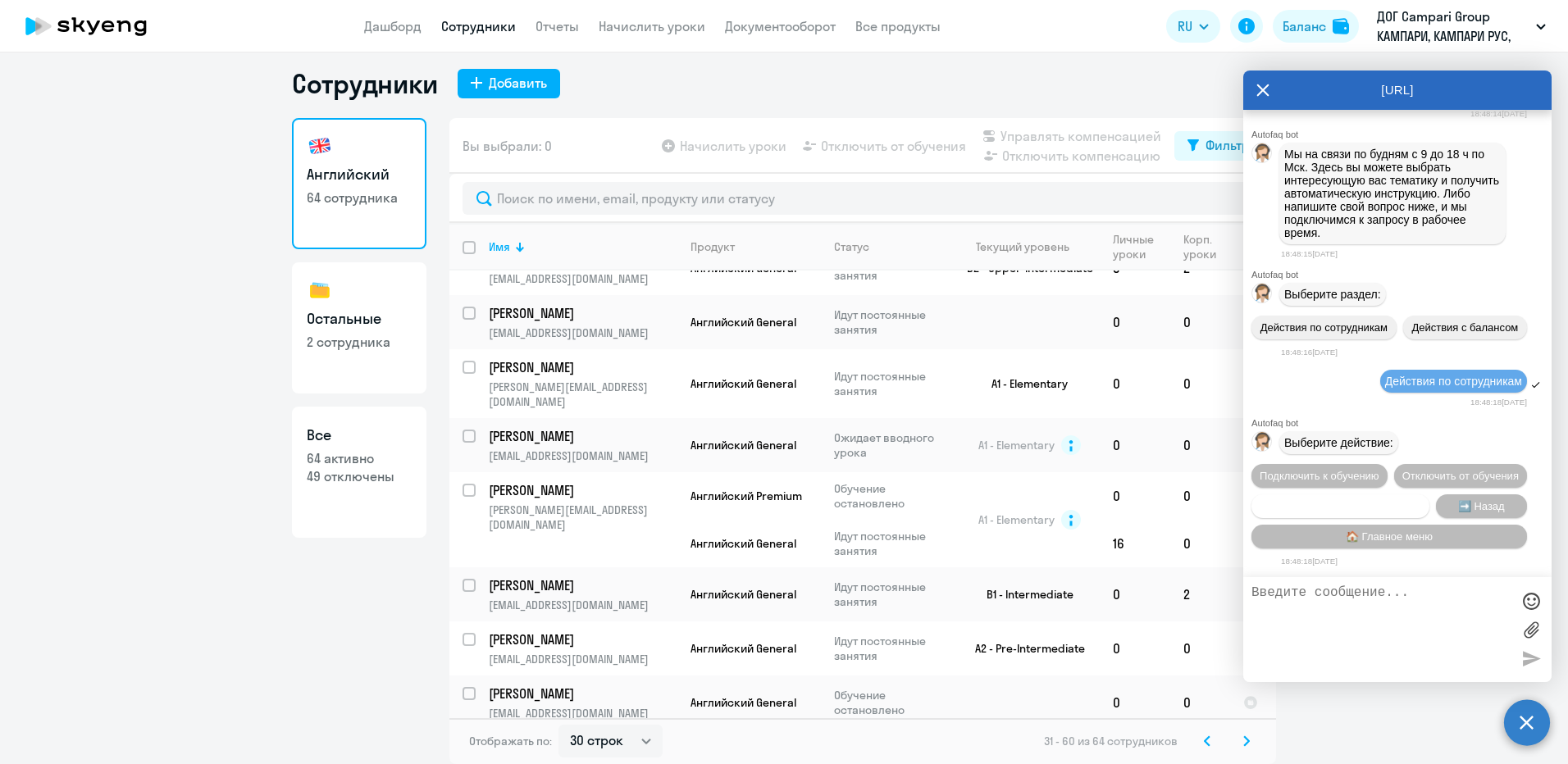
click at [1398, 500] on span "Сотруднику нужна помощь" at bounding box center [1340, 506] width 133 height 13
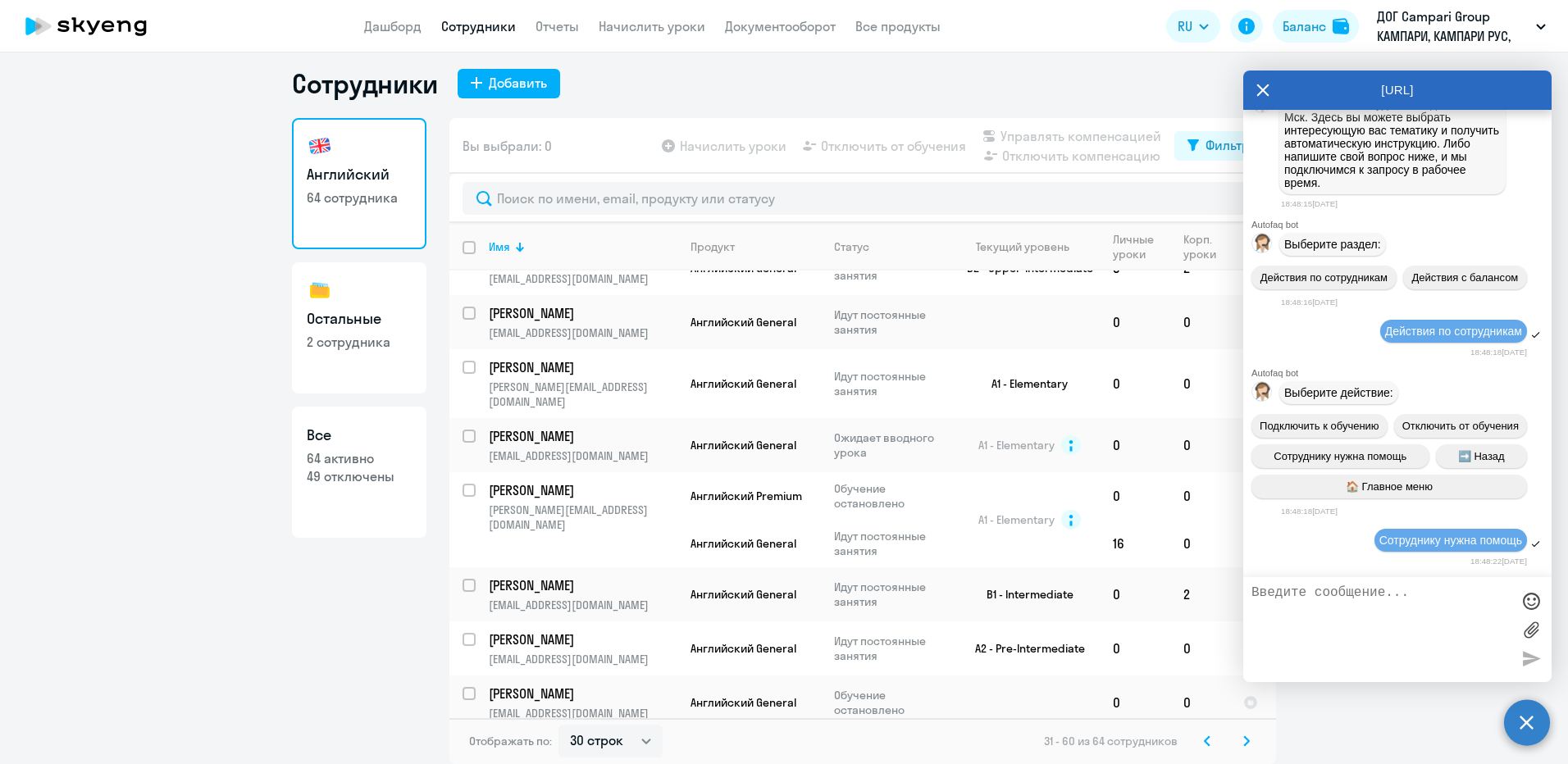
scroll to position [3095, 0]
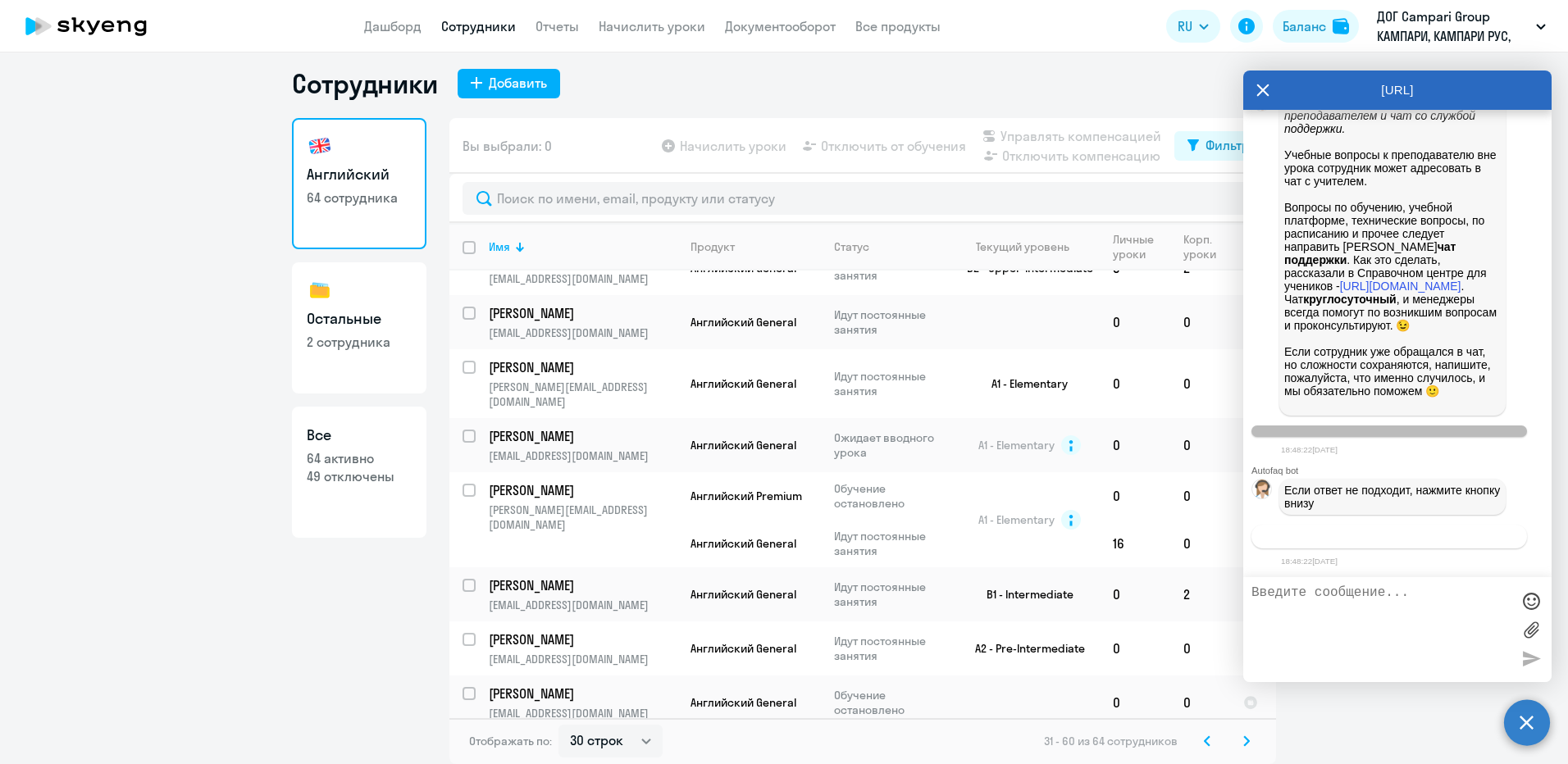
click at [1426, 541] on span "Связаться с менеджером" at bounding box center [1389, 537] width 126 height 13
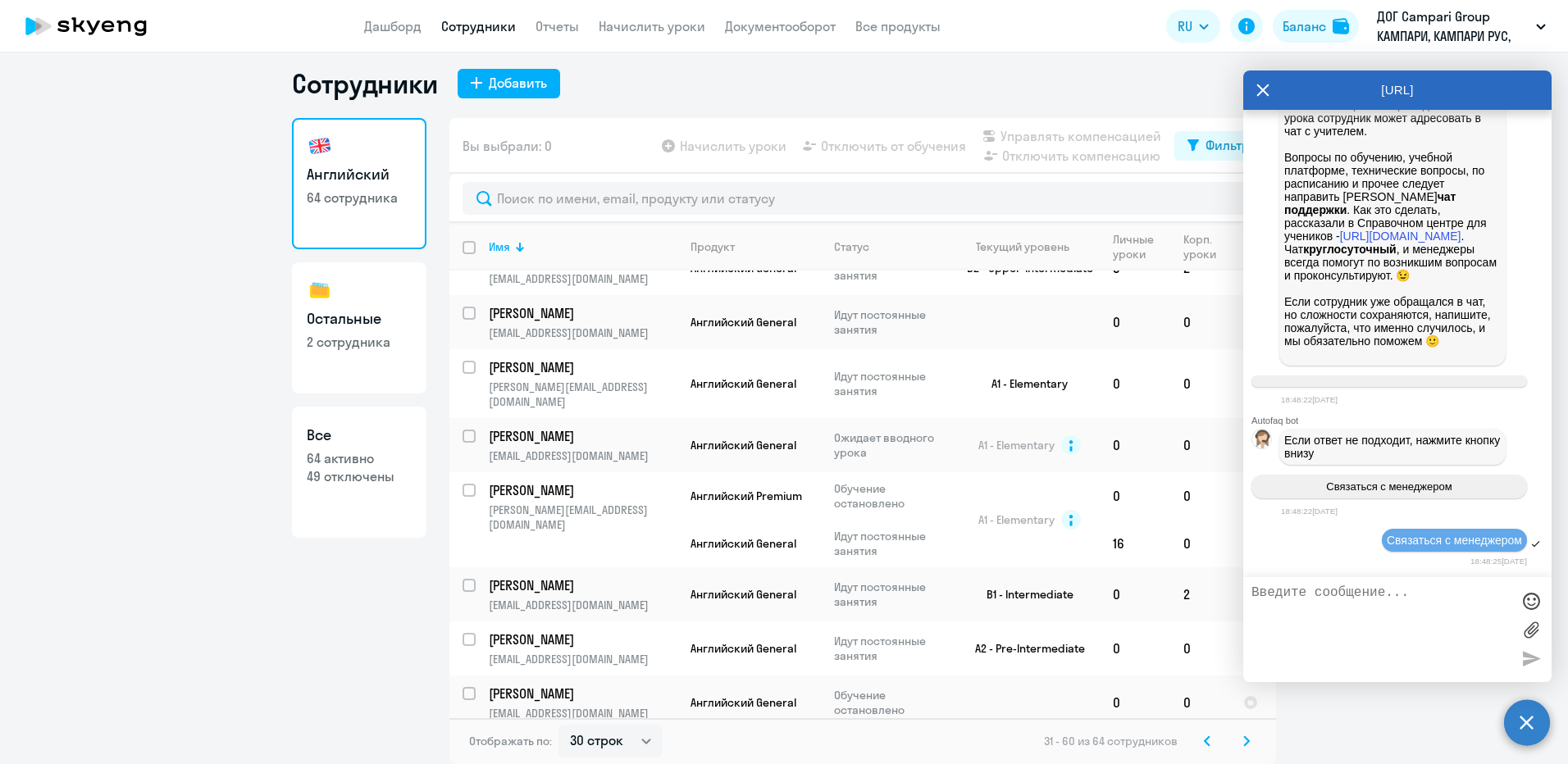
scroll to position [3144, 0]
drag, startPoint x: 1415, startPoint y: 625, endPoint x: 1424, endPoint y: 645, distance: 21.9
click at [1421, 635] on textarea at bounding box center [1381, 629] width 260 height 88
paste textarea "[EMAIL_ADDRESS][DOMAIN_NAME]"
type textarea "Добрый день! поменяйте почту [PERSON_NAME]. правильная [EMAIL_ADDRESS][DOMAIN_N…"
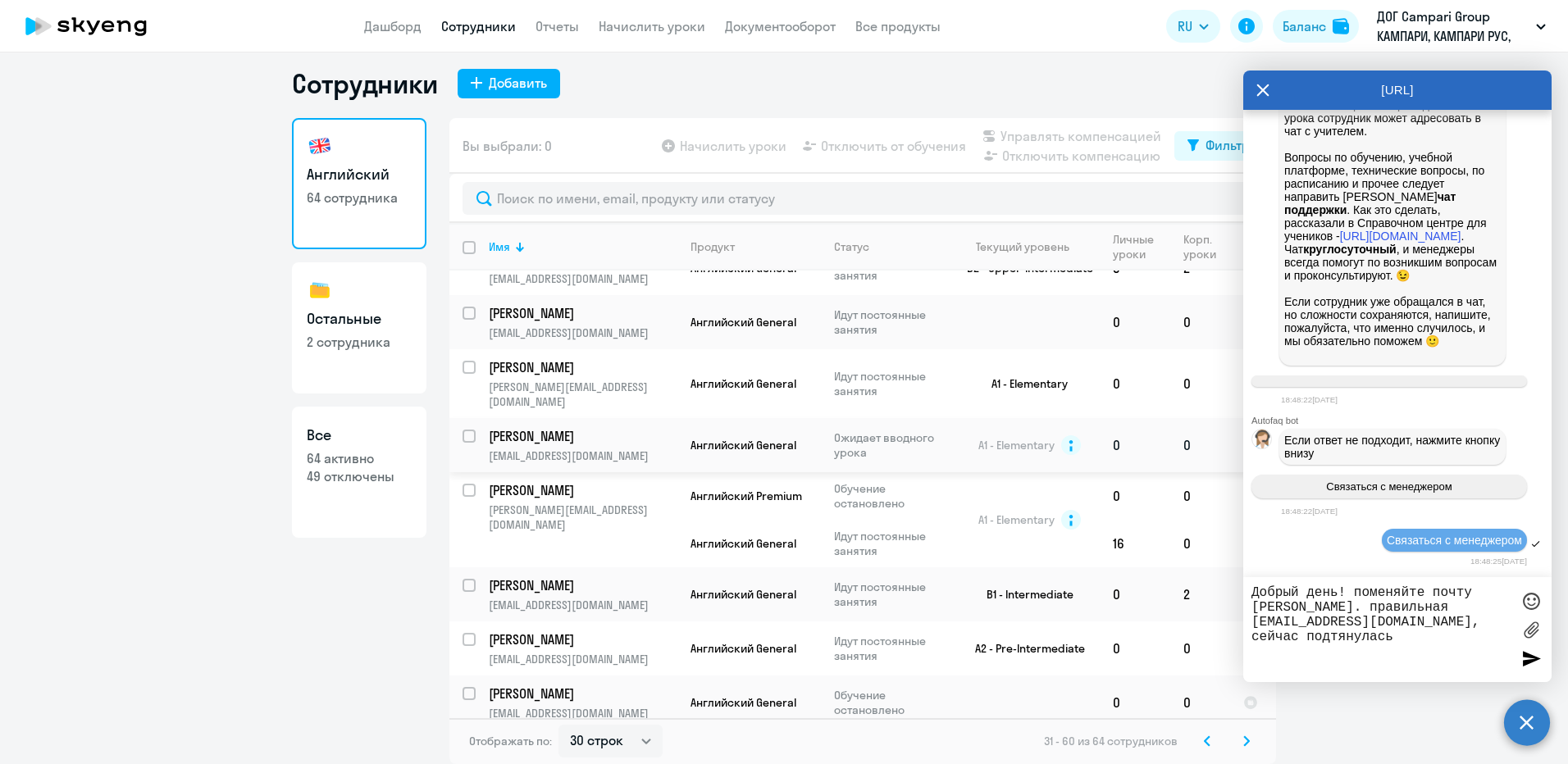
drag, startPoint x: 629, startPoint y: 441, endPoint x: 482, endPoint y: 441, distance: 147.0
click at [489, 448] on p "[EMAIL_ADDRESS][DOMAIN_NAME]" at bounding box center [582, 456] width 188 height 15
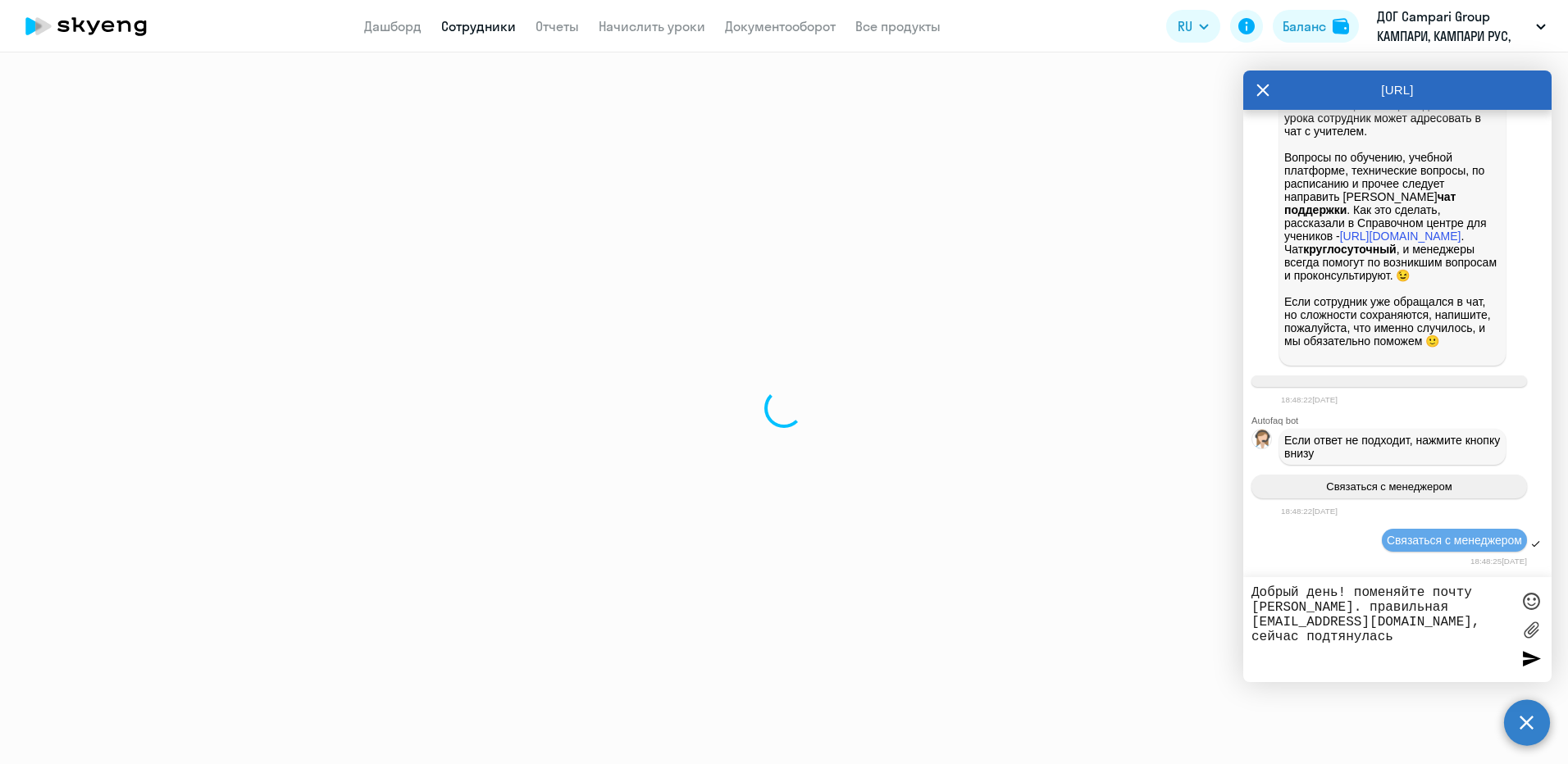
select select "english"
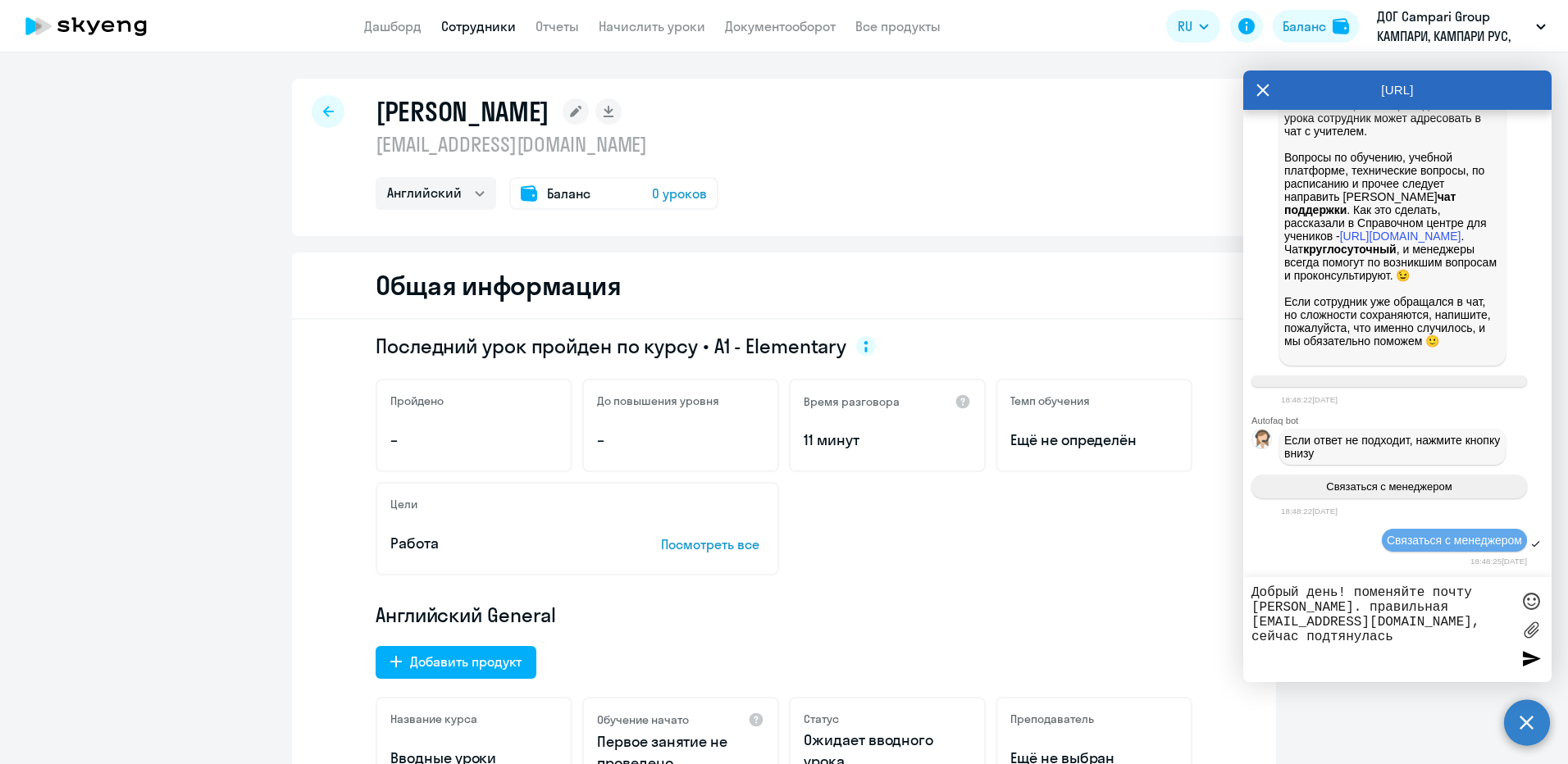
click at [1389, 641] on textarea "Добрый день! поменяйте почту [PERSON_NAME]. правильная [EMAIL_ADDRESS][DOMAIN_N…" at bounding box center [1381, 629] width 260 height 88
paste textarea "[EMAIL_ADDRESS][DOMAIN_NAME]"
type textarea "Добрый день! поменяйте почту [PERSON_NAME]. правильная [EMAIL_ADDRESS][DOMAIN_N…"
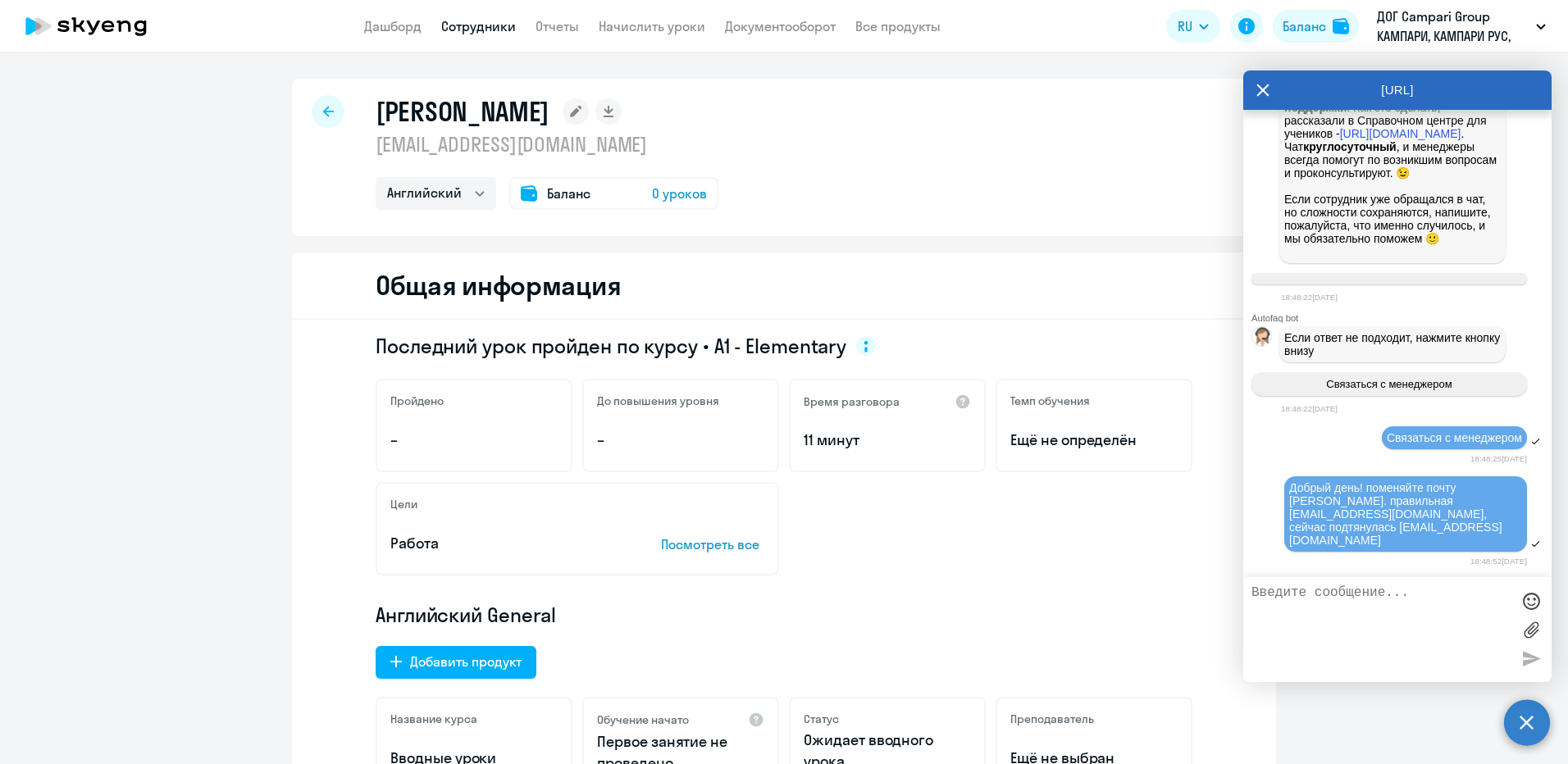
click at [327, 110] on div at bounding box center [328, 111] width 33 height 33
select select "30"
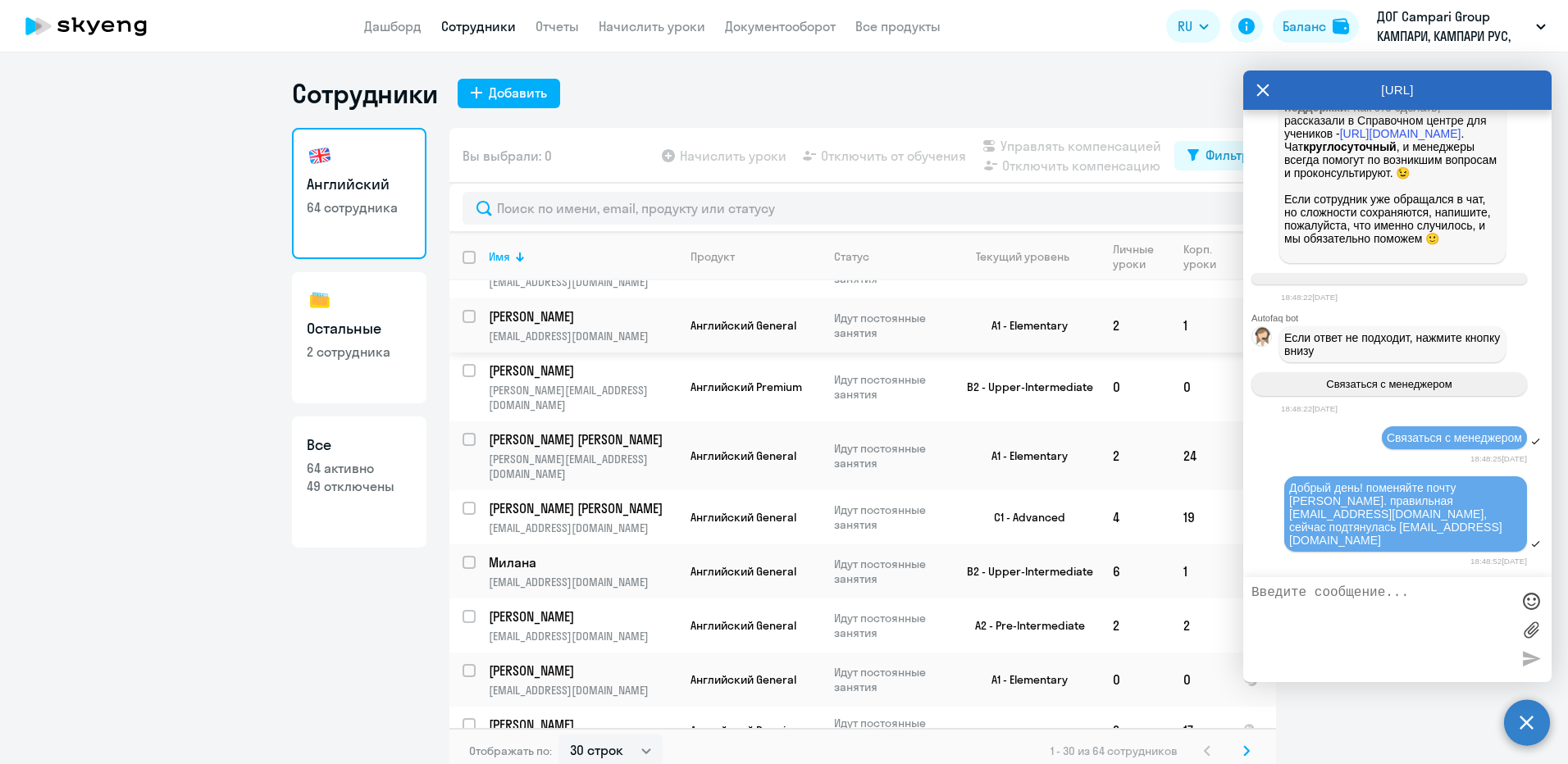
scroll to position [1216, 0]
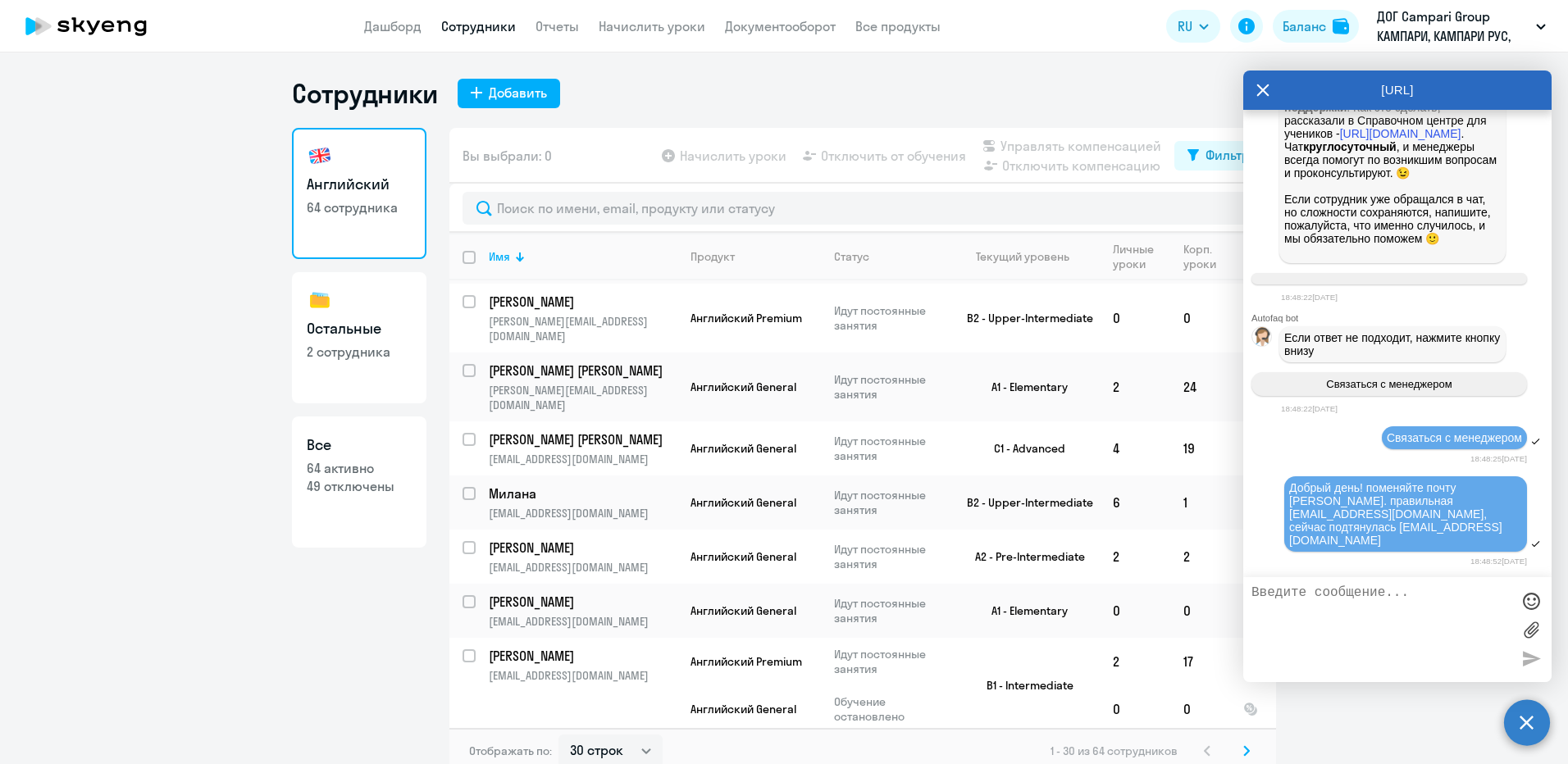
click at [1243, 751] on icon at bounding box center [1246, 751] width 7 height 12
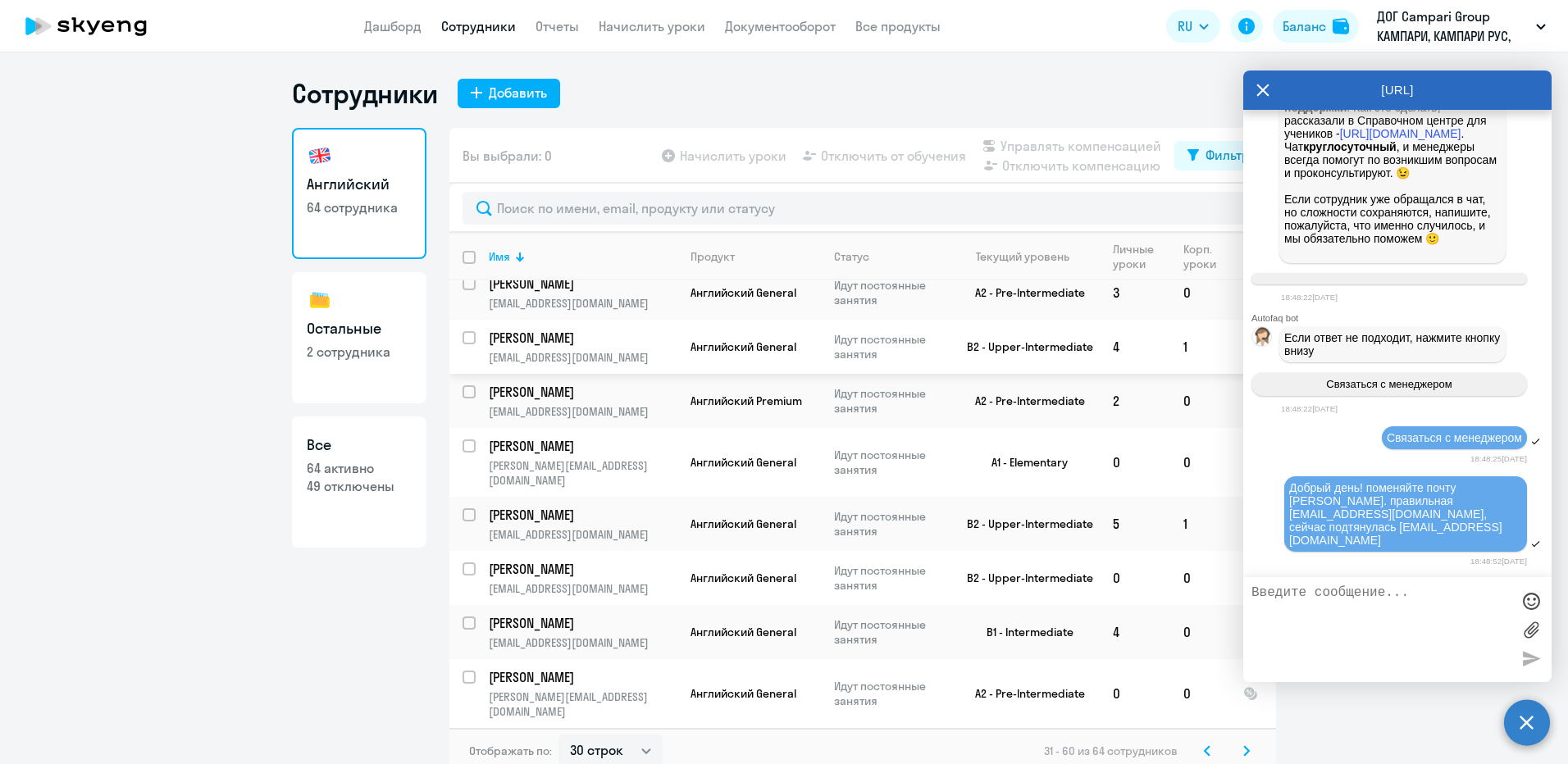
scroll to position [820, 0]
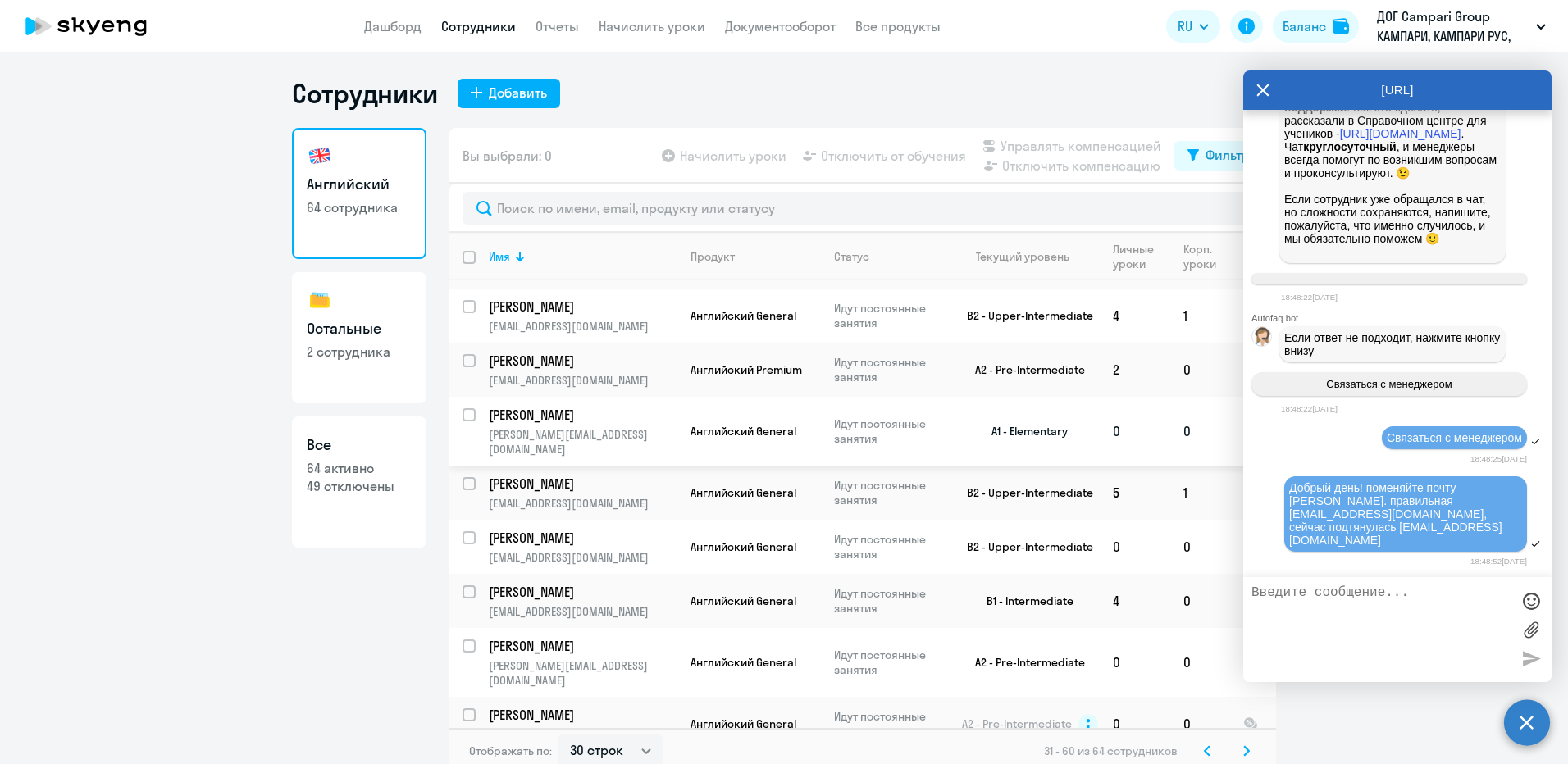
click at [463, 409] on input "select row 14571650" at bounding box center [479, 425] width 33 height 33
checkbox input "true"
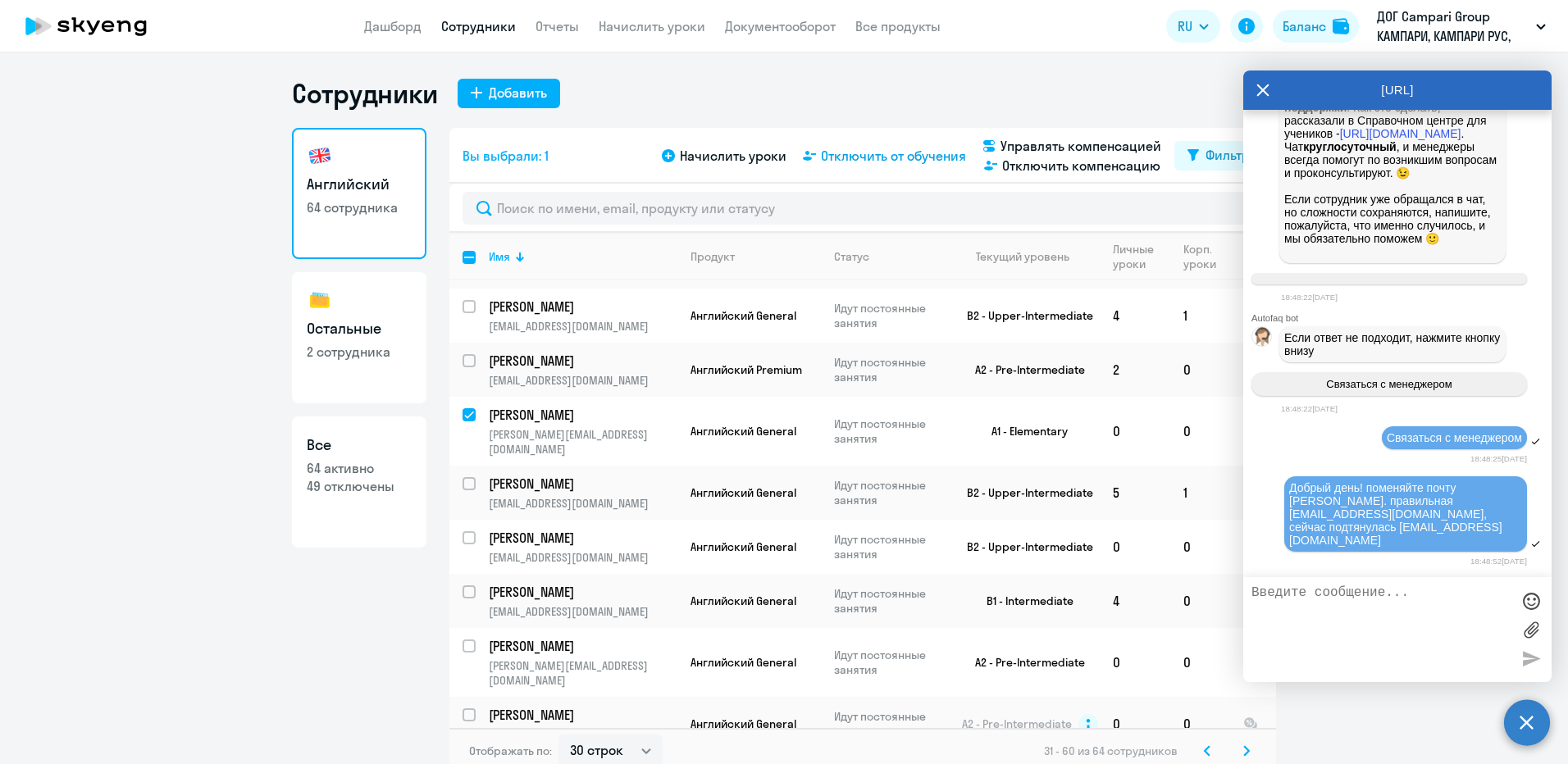
click at [879, 156] on span "Отключить от обучения" at bounding box center [893, 155] width 145 height 19
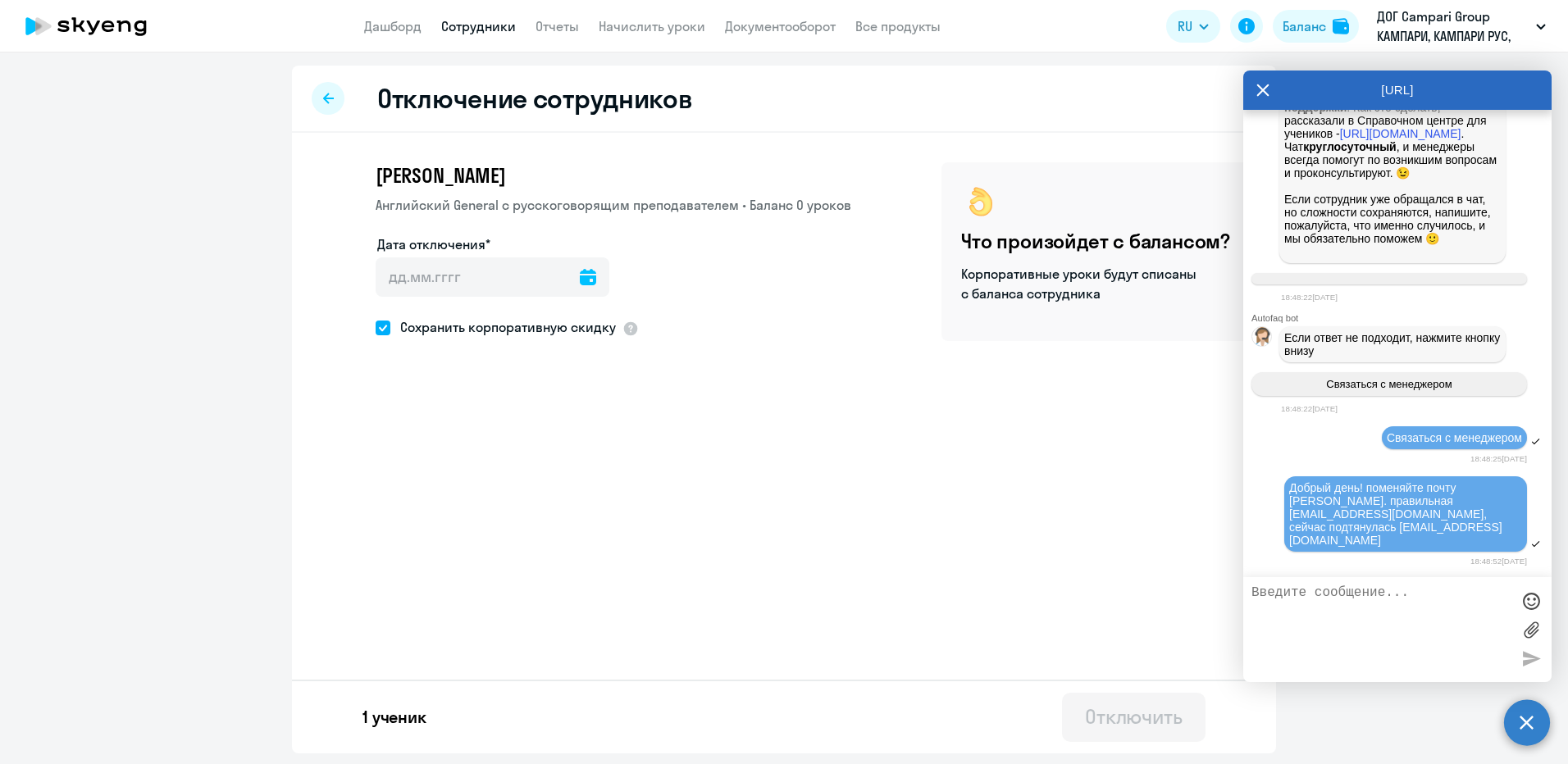
click at [580, 280] on icon at bounding box center [587, 276] width 16 height 16
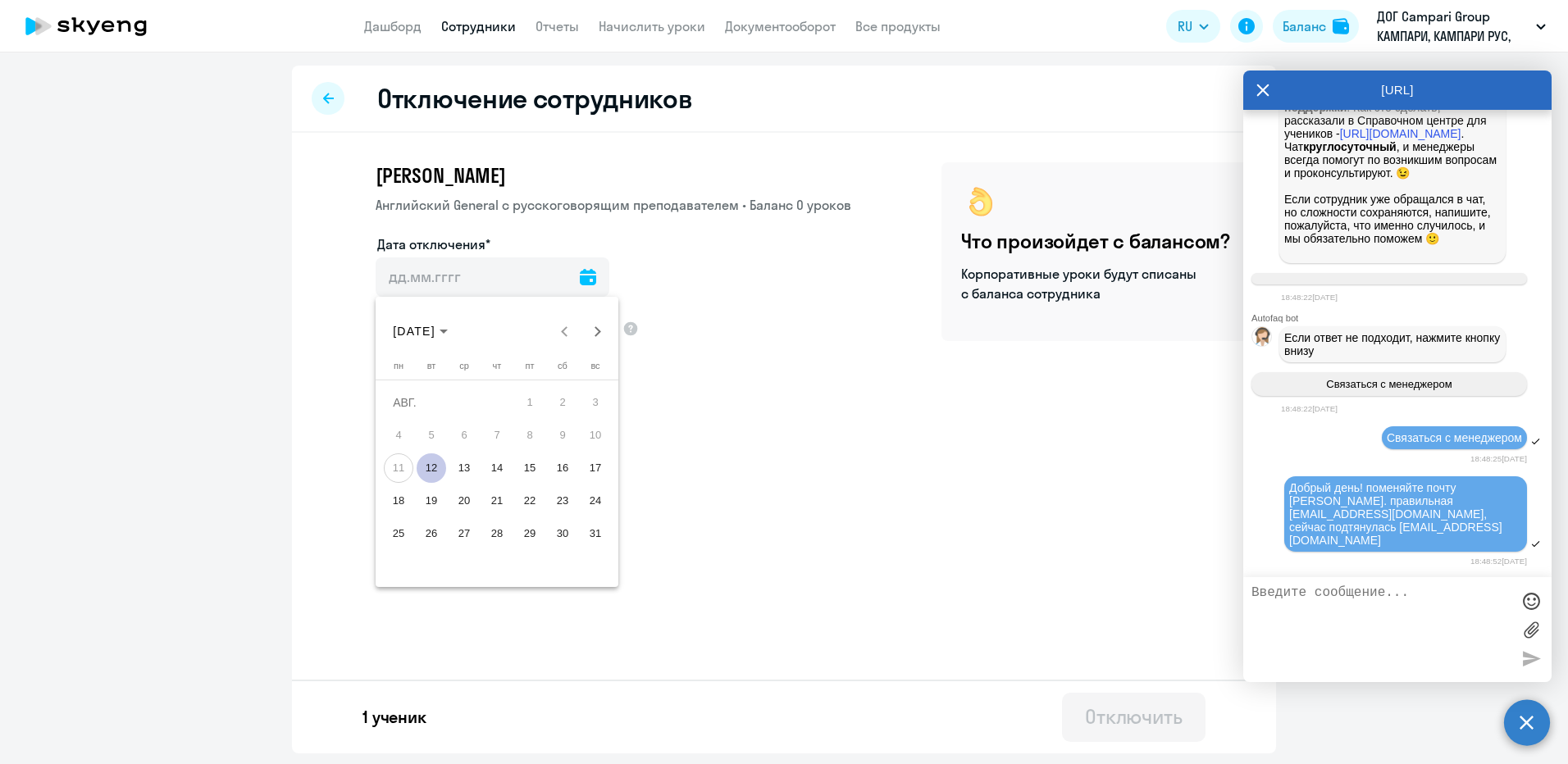
drag, startPoint x: 434, startPoint y: 467, endPoint x: 537, endPoint y: 505, distance: 109.8
click at [435, 467] on span "12" at bounding box center [431, 467] width 29 height 29
type input "[DATE]"
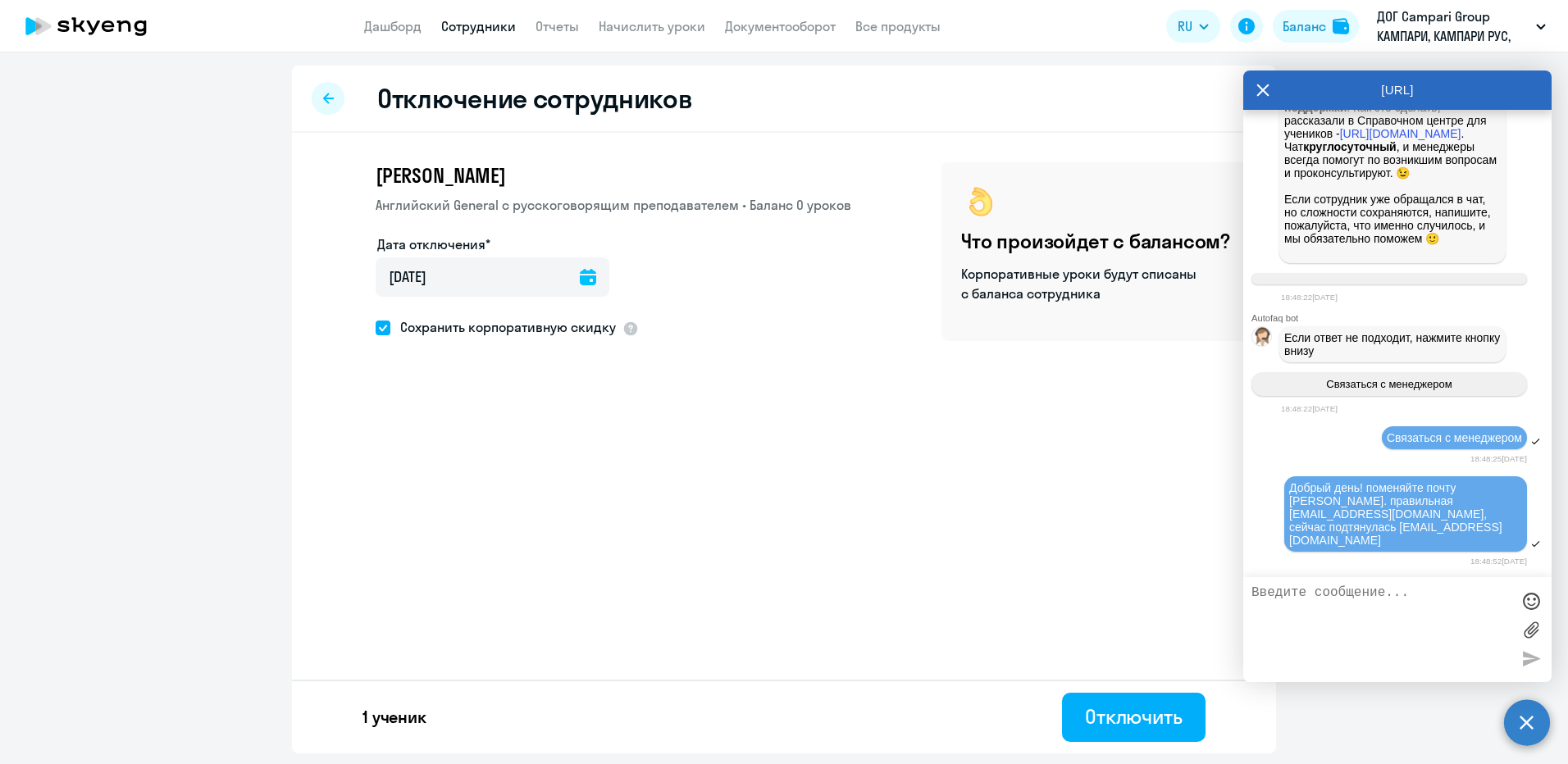
drag, startPoint x: 380, startPoint y: 329, endPoint x: 644, endPoint y: 422, distance: 279.9
click at [381, 329] on span at bounding box center [383, 329] width 15 height 15
click at [376, 328] on input "Сохранить корпоративную скидку" at bounding box center [375, 327] width 1 height 1
checkbox input "false"
click at [1101, 722] on div "Отключить" at bounding box center [1134, 716] width 98 height 26
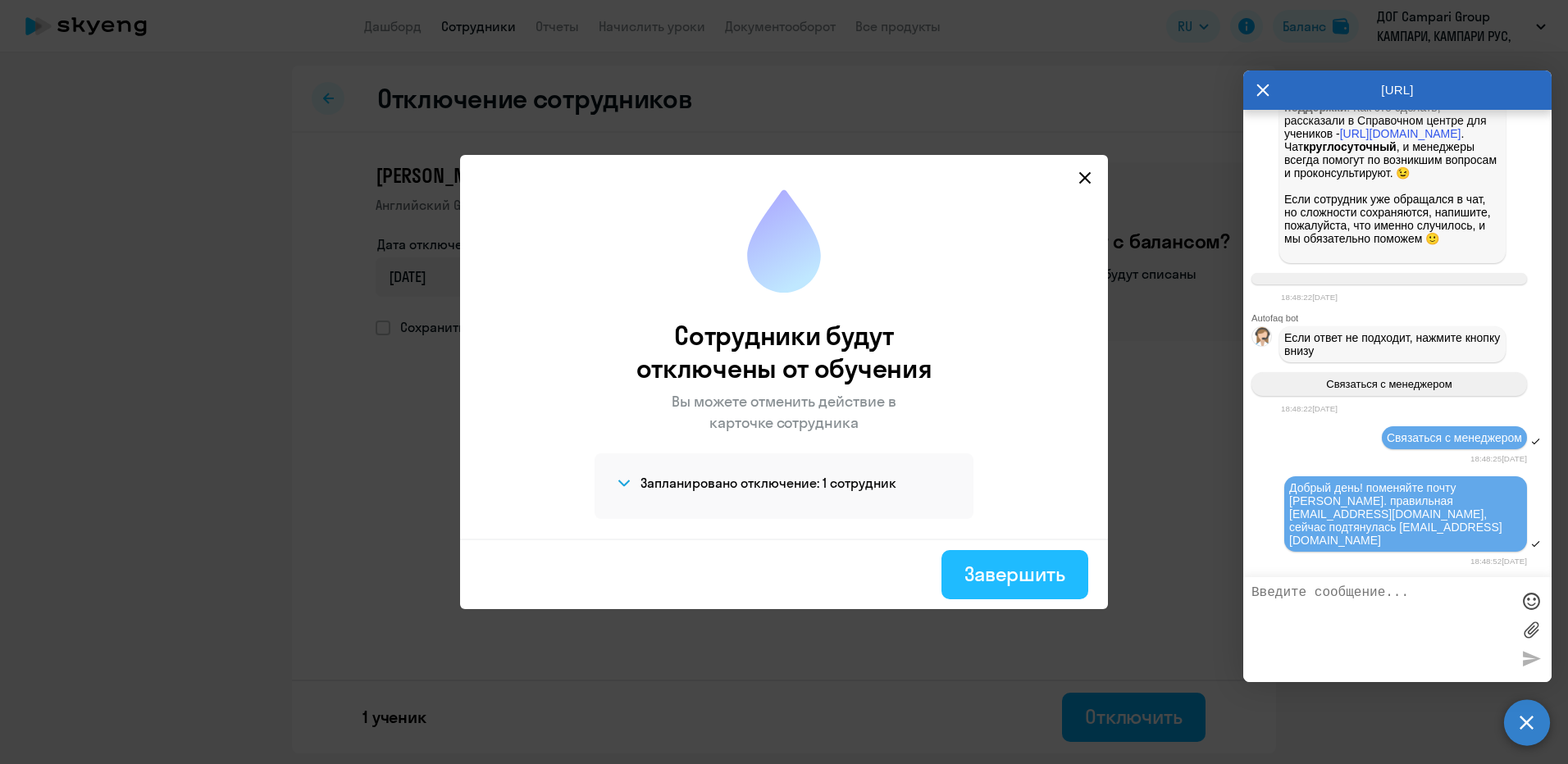
click at [1006, 570] on div "Завершить" at bounding box center [1015, 574] width 101 height 26
select select "30"
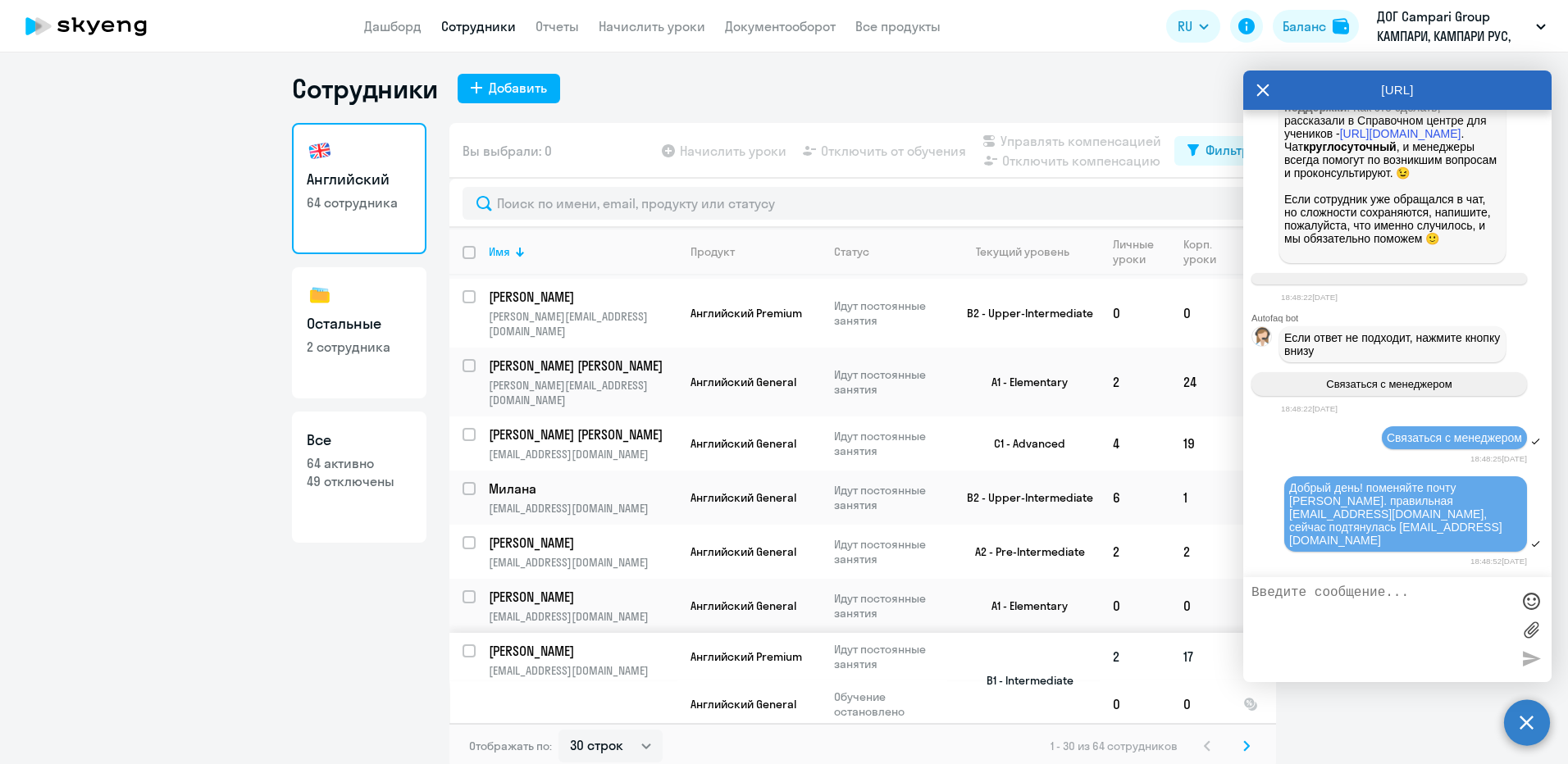
scroll to position [10, 0]
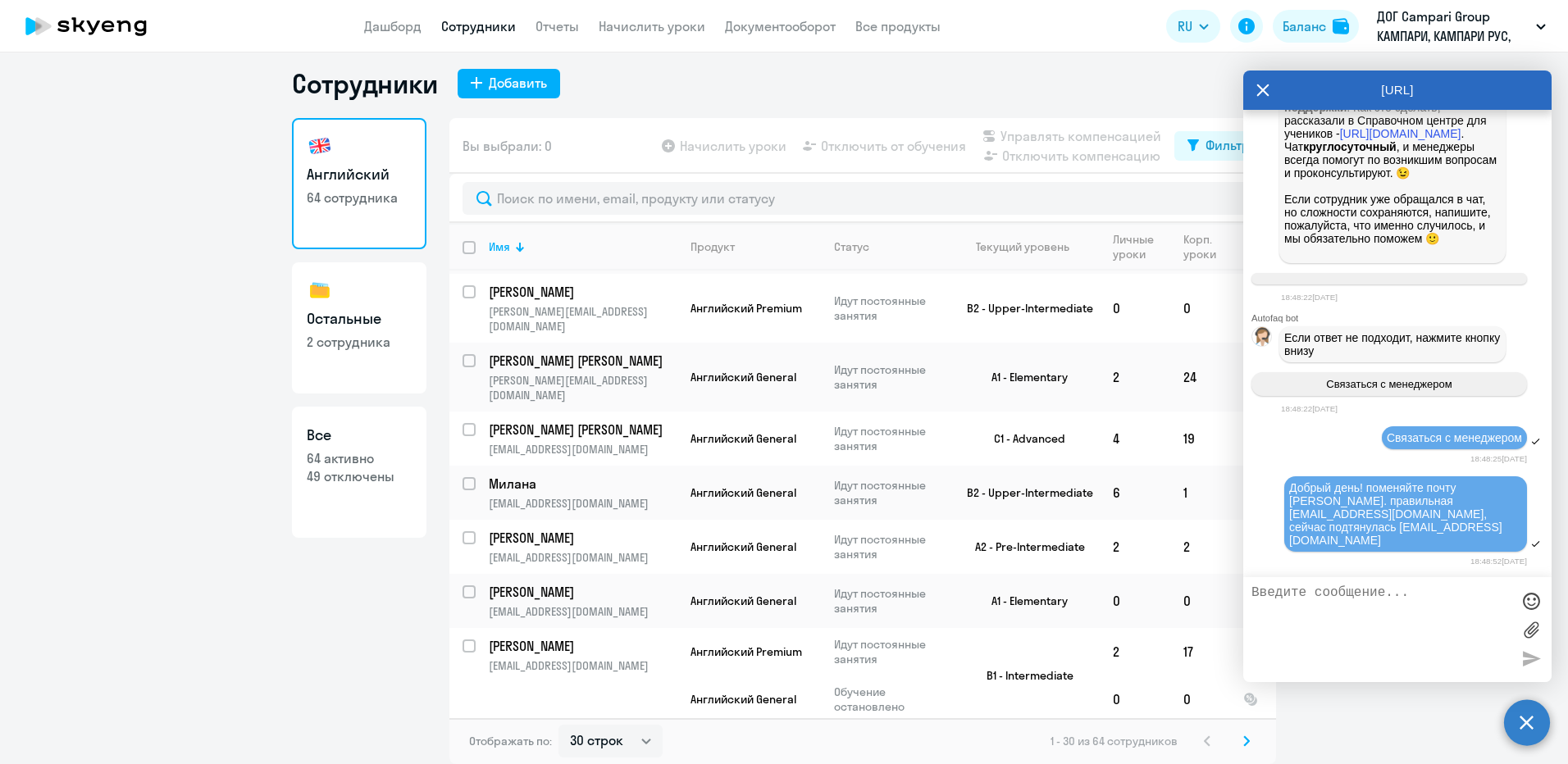
click at [1243, 741] on icon at bounding box center [1246, 741] width 7 height 12
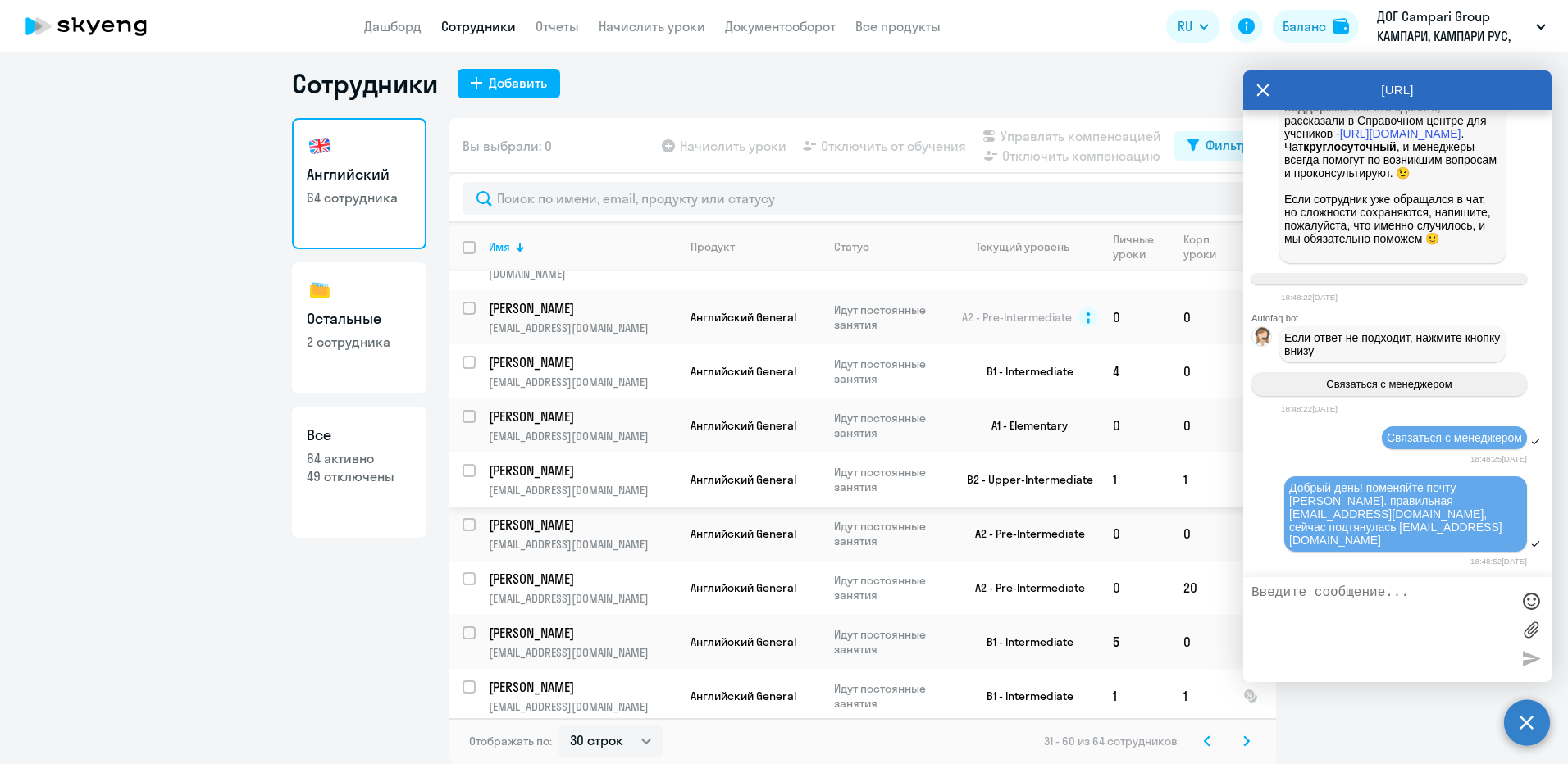
scroll to position [889, 0]
